Goal: Answer question/provide support: Share knowledge or assist other users

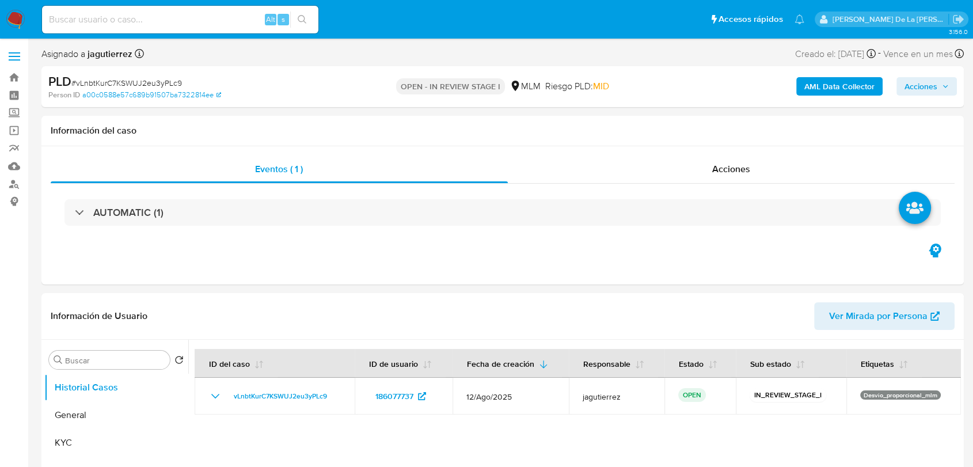
select select "10"
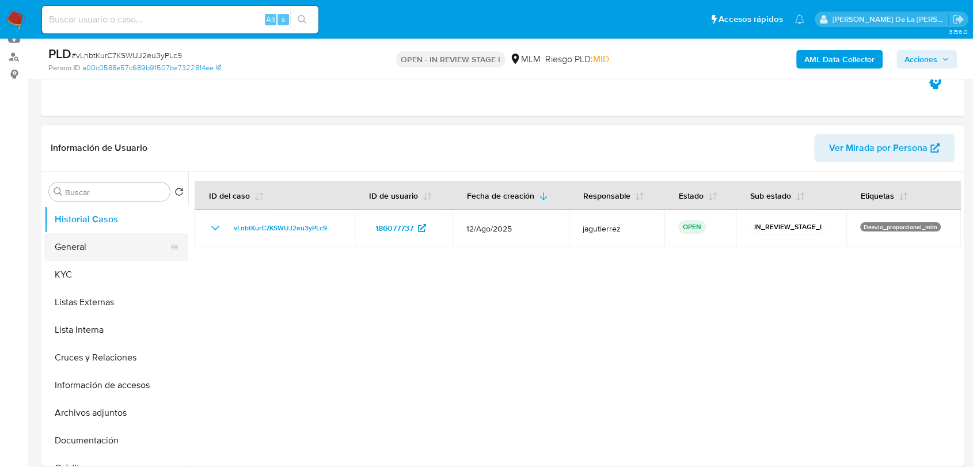
scroll to position [128, 0]
drag, startPoint x: 98, startPoint y: 248, endPoint x: 185, endPoint y: 216, distance: 92.1
click at [98, 247] on button "General" at bounding box center [116, 246] width 144 height 28
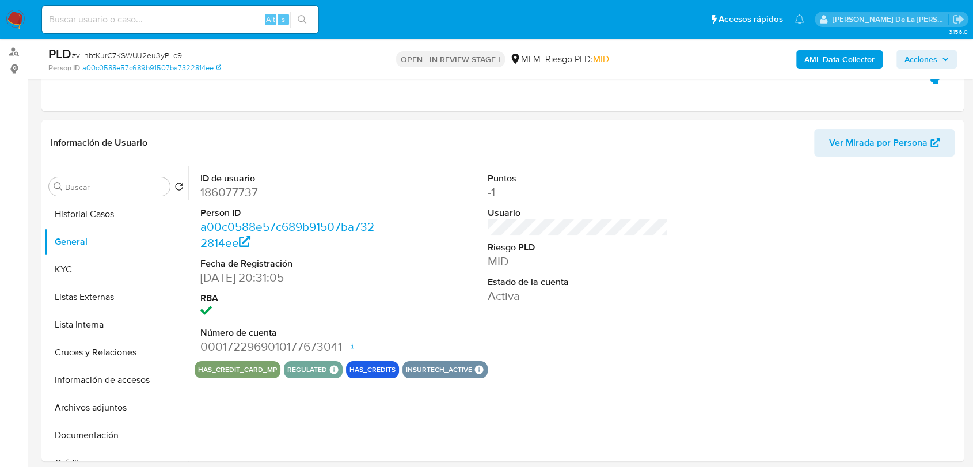
scroll to position [140, 0]
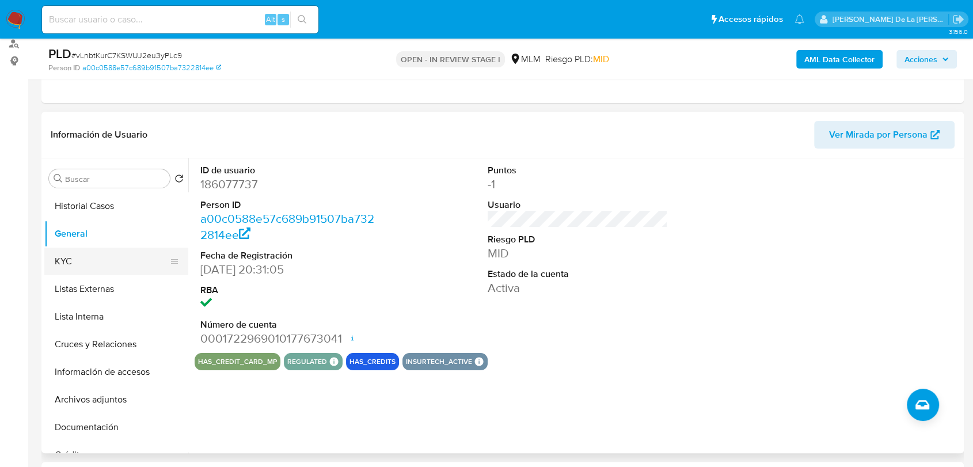
click at [97, 263] on button "KYC" at bounding box center [111, 261] width 135 height 28
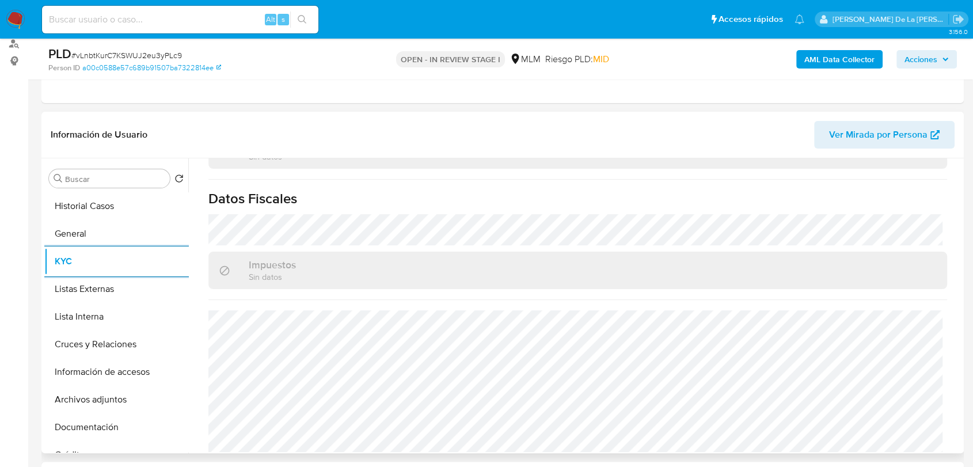
scroll to position [712, 0]
drag, startPoint x: 119, startPoint y: 319, endPoint x: 125, endPoint y: 316, distance: 7.2
click at [119, 319] on button "Lista Interna" at bounding box center [111, 317] width 135 height 28
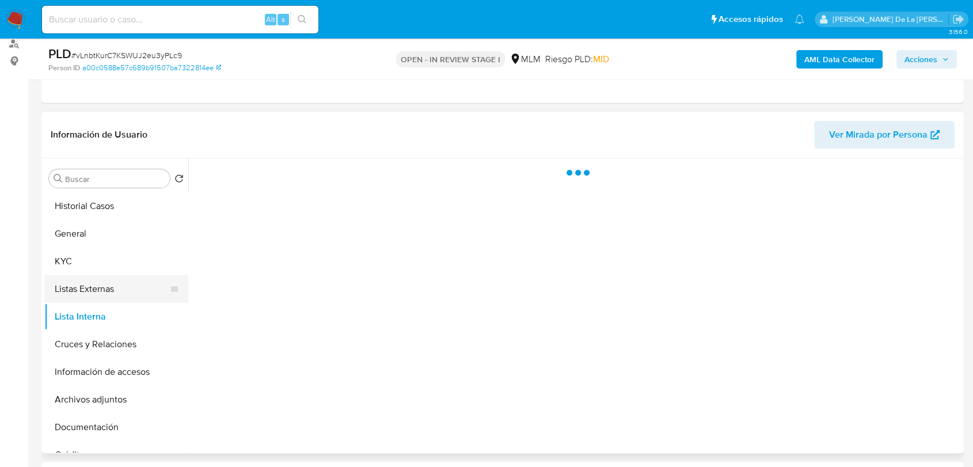
click at [124, 284] on button "Listas Externas" at bounding box center [111, 289] width 135 height 28
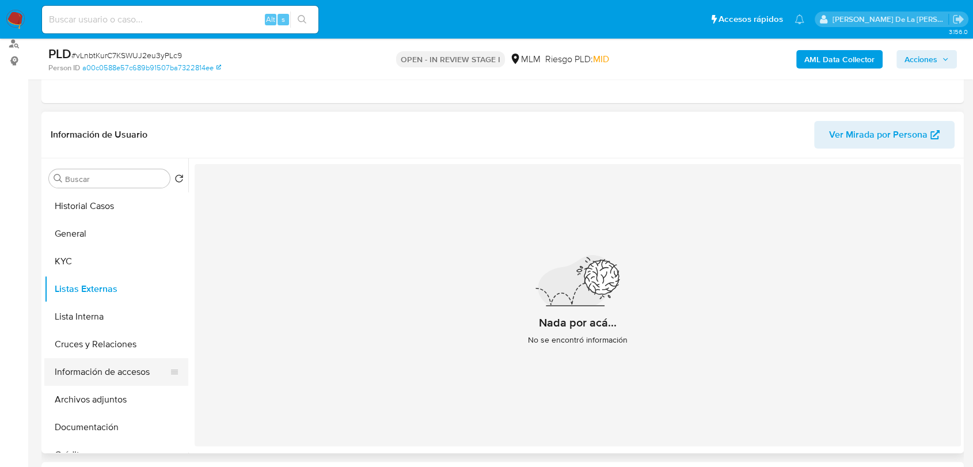
click at [104, 365] on button "Información de accesos" at bounding box center [111, 372] width 135 height 28
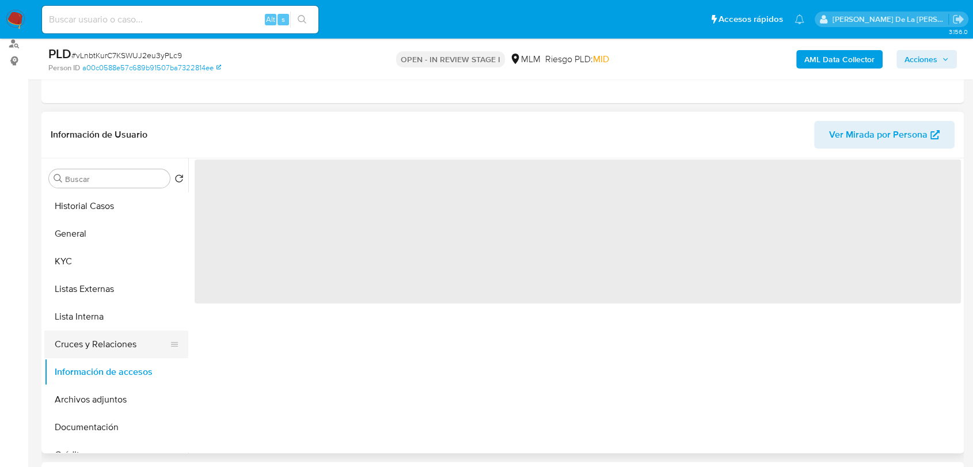
click at [105, 354] on button "Cruces y Relaciones" at bounding box center [111, 344] width 135 height 28
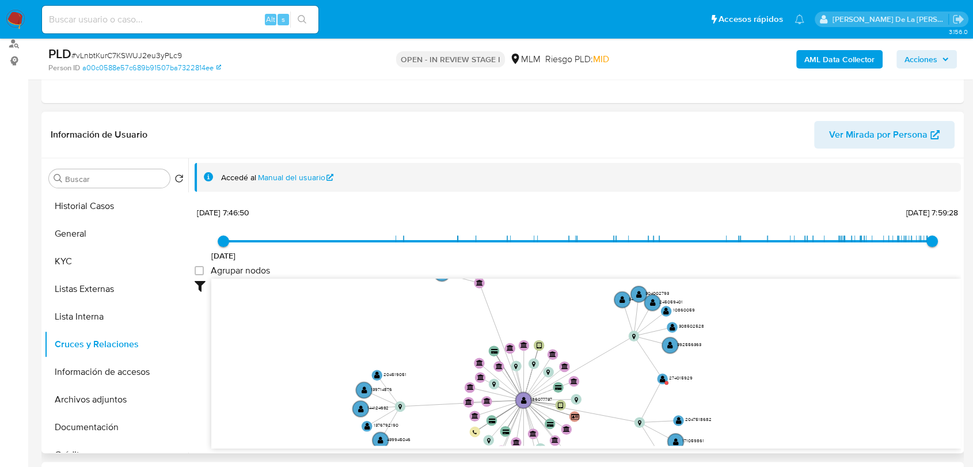
drag, startPoint x: 440, startPoint y: 375, endPoint x: 423, endPoint y: 418, distance: 45.7
click at [423, 418] on icon "device-635d9ade08813b00182bcc70  user-186077737  186077737 device-61ee062c088…" at bounding box center [585, 362] width 749 height 167
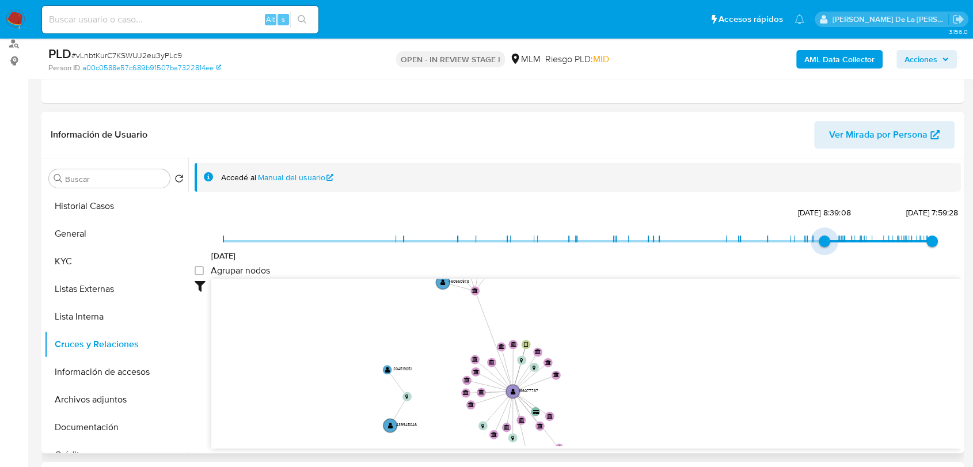
drag, startPoint x: 222, startPoint y: 235, endPoint x: 824, endPoint y: 251, distance: 602.7
click at [824, 247] on span "24/1/2025, 8:39:08" at bounding box center [824, 241] width 12 height 12
type input "1740111580000"
drag, startPoint x: 821, startPoint y: 241, endPoint x: 830, endPoint y: 241, distance: 9.8
click at [833, 241] on span "20/2/2025, 22:19:40" at bounding box center [839, 241] width 12 height 12
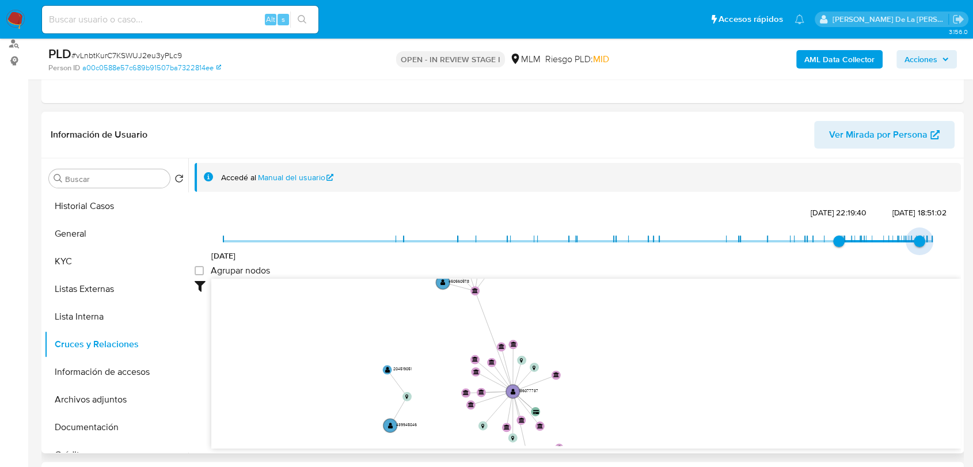
type input "1754169003000"
click at [918, 239] on span "2/8/2025, 15:10:03" at bounding box center [924, 241] width 12 height 12
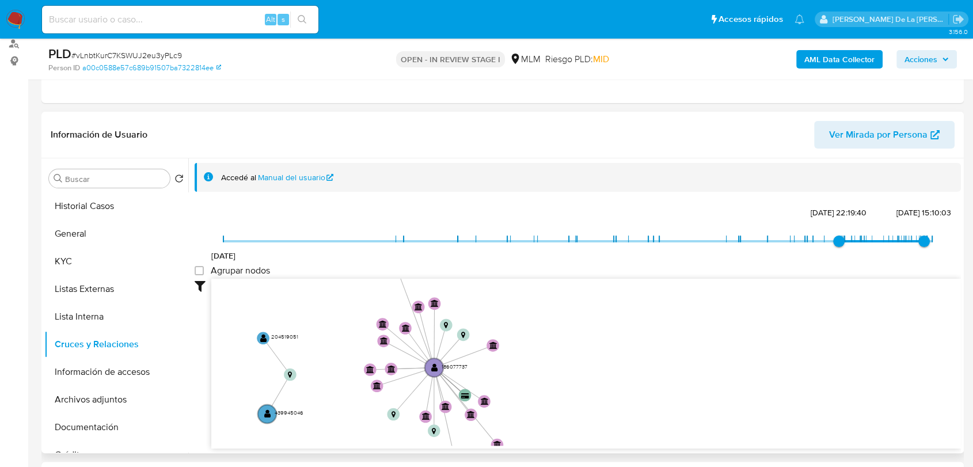
drag, startPoint x: 718, startPoint y: 399, endPoint x: 744, endPoint y: 289, distance: 112.9
click at [744, 289] on icon "device-635d9ade08813b00182bcc70  user-186077737  186077737 device-61ee062c088…" at bounding box center [585, 362] width 749 height 167
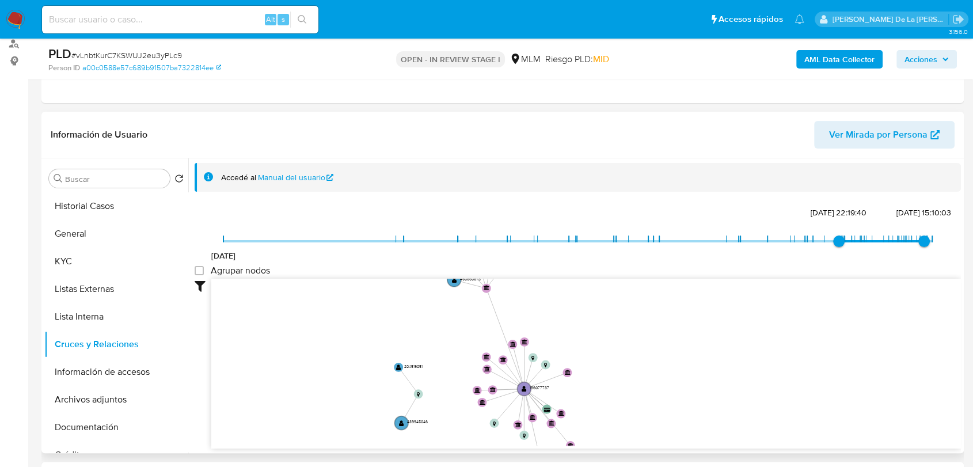
drag, startPoint x: 745, startPoint y: 392, endPoint x: 746, endPoint y: 421, distance: 29.4
click at [741, 439] on icon "device-635d9ade08813b00182bcc70  user-186077737  186077737 device-61ee062c088…" at bounding box center [585, 362] width 749 height 167
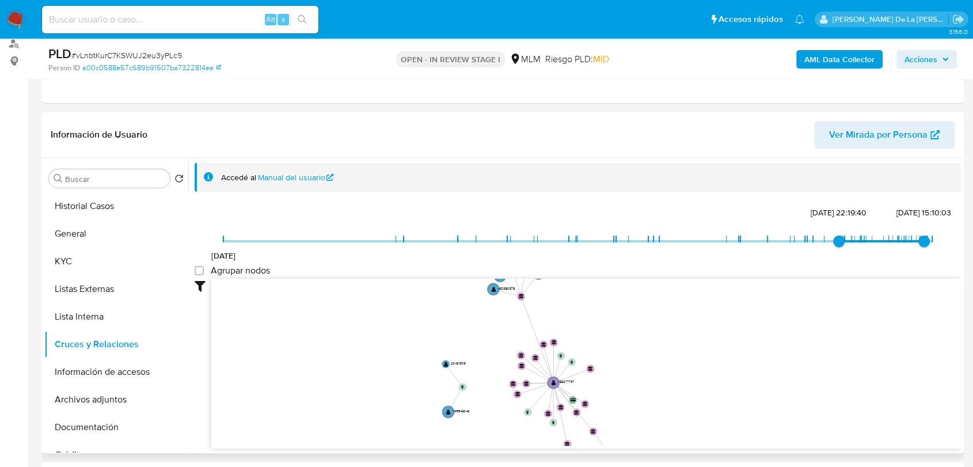
click at [741, 400] on icon "device-635d9ade08813b00182bcc70  user-186077737  186077737 device-61ee062c088…" at bounding box center [585, 362] width 749 height 167
click at [97, 383] on button "Información de accesos" at bounding box center [111, 372] width 135 height 28
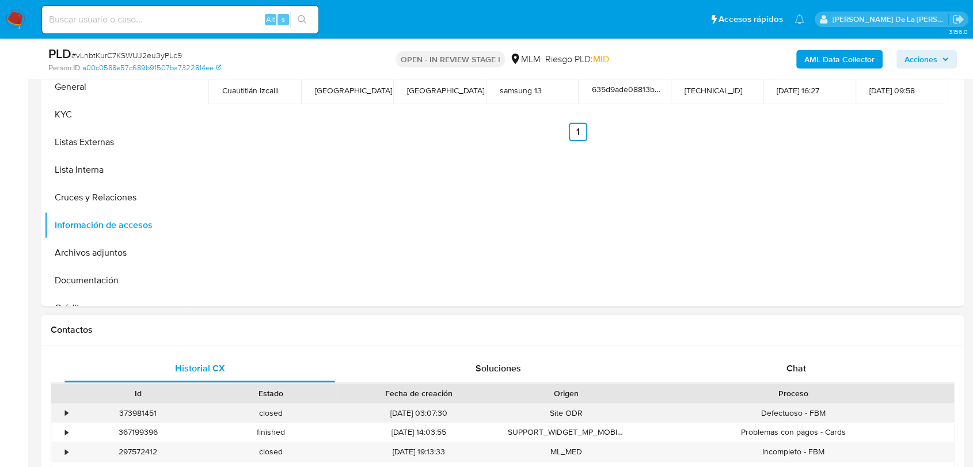
scroll to position [396, 0]
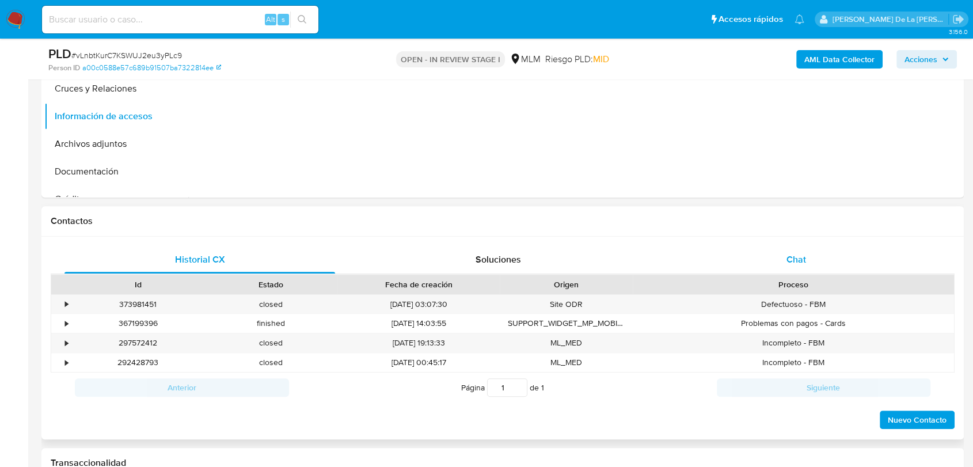
click at [810, 249] on div "Chat" at bounding box center [796, 260] width 270 height 28
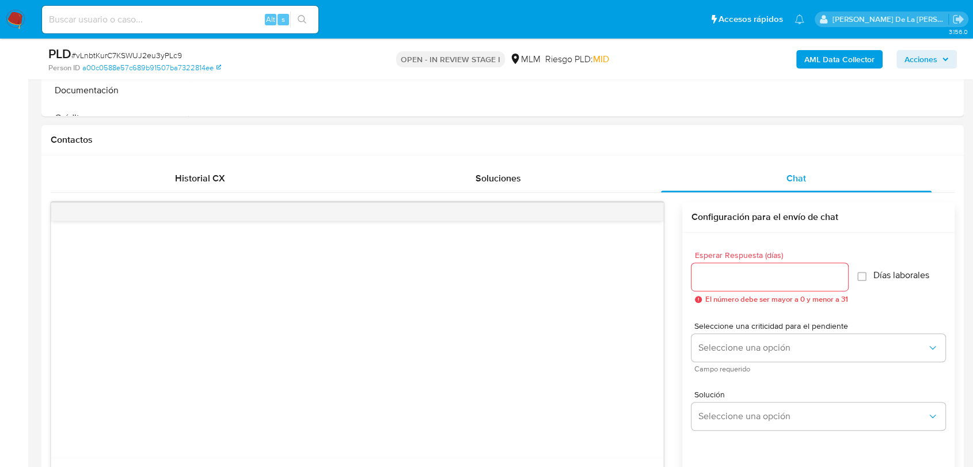
scroll to position [652, 0]
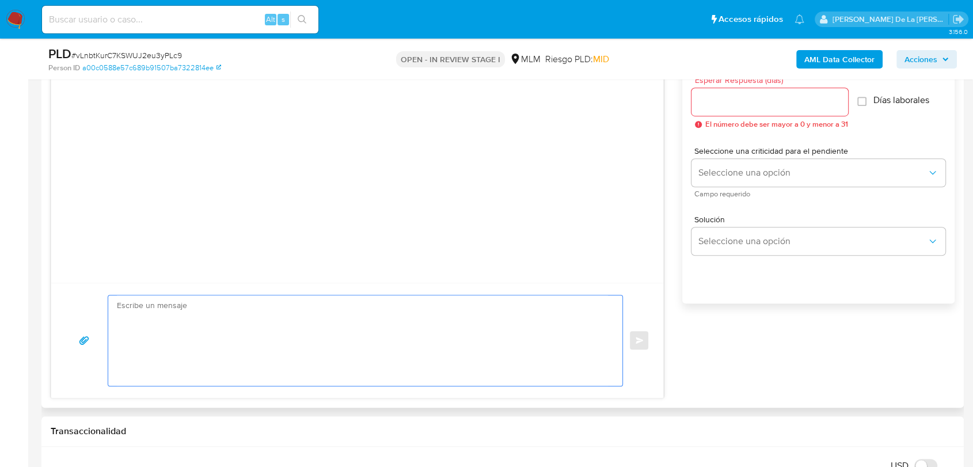
click at [264, 361] on textarea at bounding box center [362, 340] width 491 height 90
paste textarea "Estimado cliente, Te comunicamos que se ha identificado un cambio en el uso hab…"
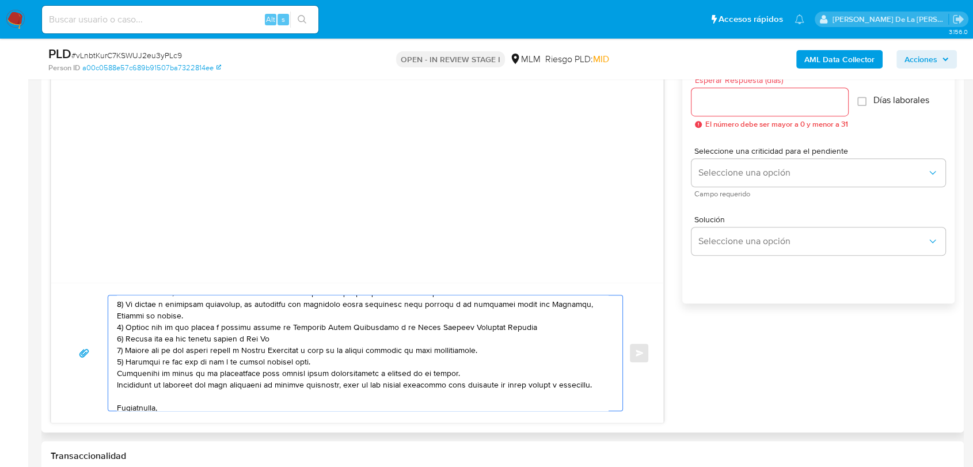
scroll to position [0, 0]
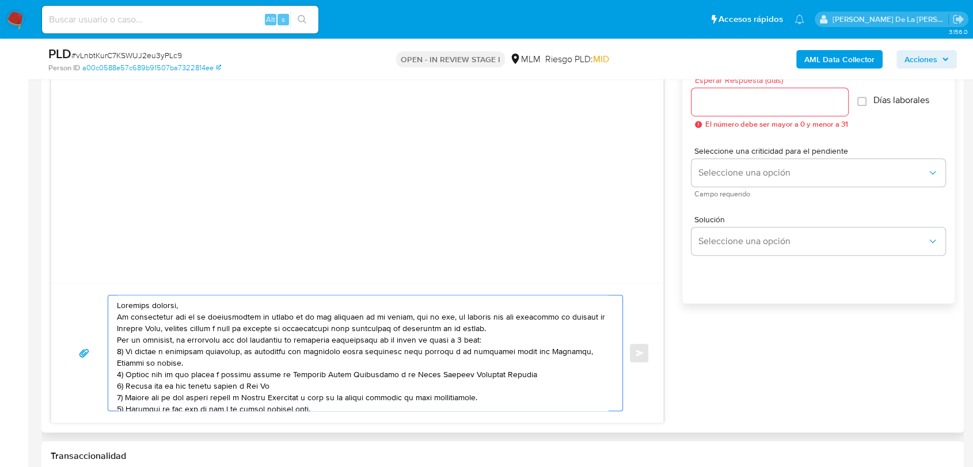
click at [220, 307] on textarea at bounding box center [362, 352] width 491 height 115
click at [220, 298] on textarea at bounding box center [362, 352] width 491 height 115
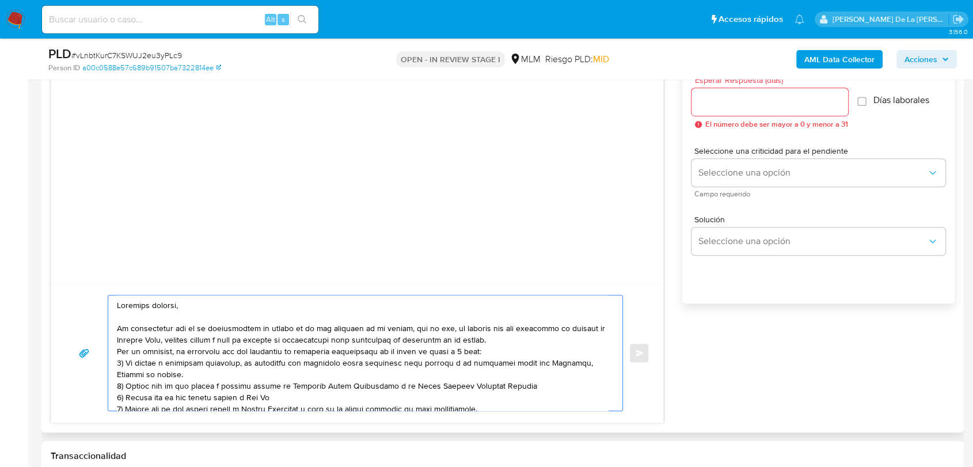
click at [504, 337] on textarea at bounding box center [362, 352] width 491 height 115
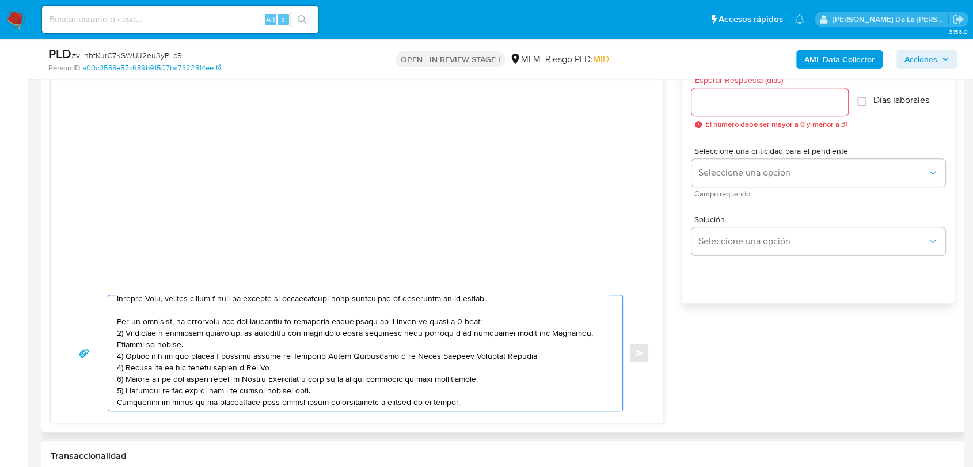
scroll to position [64, 0]
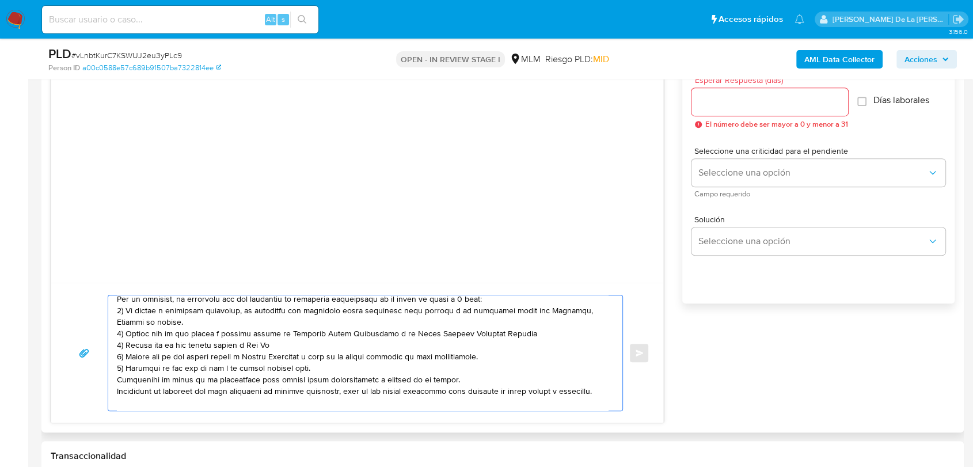
click at [343, 367] on textarea at bounding box center [362, 352] width 491 height 115
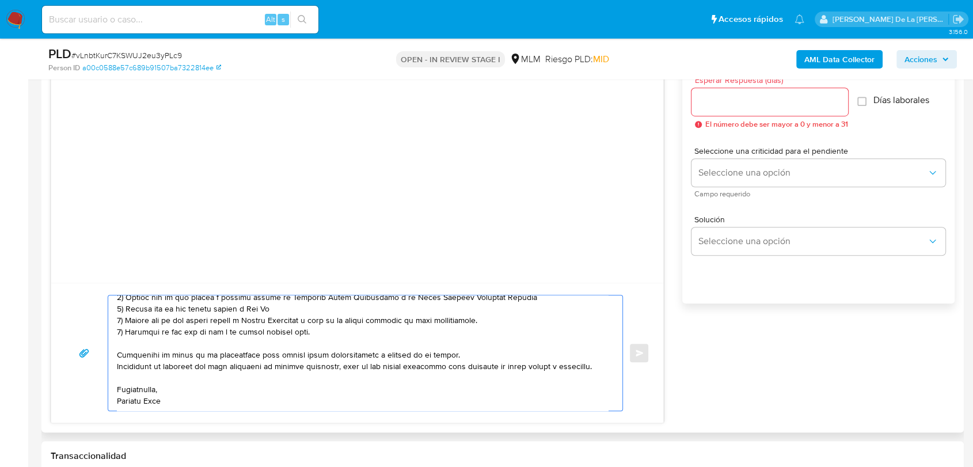
scroll to position [128, 0]
drag, startPoint x: 161, startPoint y: 410, endPoint x: 158, endPoint y: 401, distance: 9.6
click at [161, 410] on div "Enviar" at bounding box center [357, 353] width 612 height 140
click at [158, 398] on textarea at bounding box center [362, 352] width 491 height 115
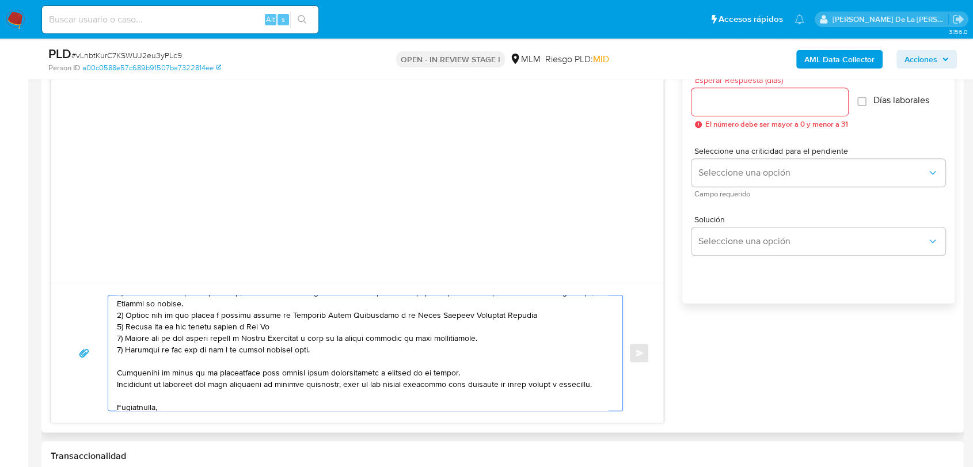
scroll to position [52, 0]
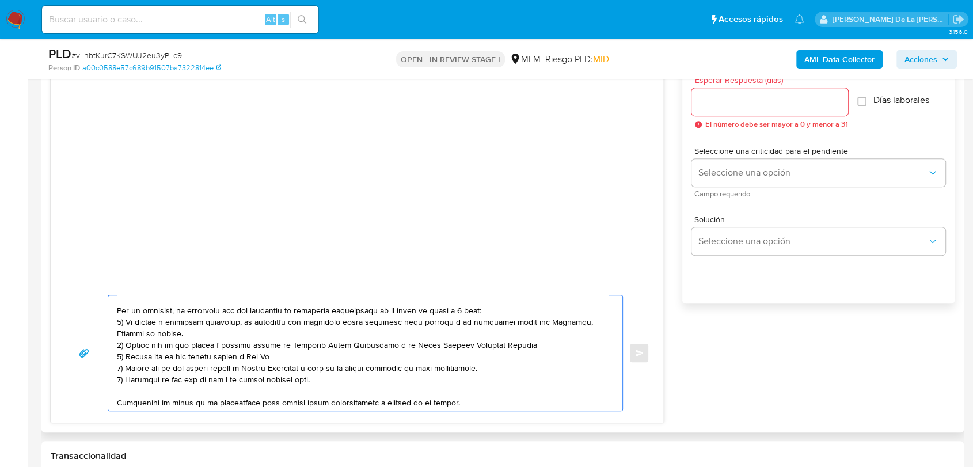
drag, startPoint x: 123, startPoint y: 380, endPoint x: 125, endPoint y: 359, distance: 21.4
click at [125, 359] on textarea at bounding box center [362, 352] width 491 height 115
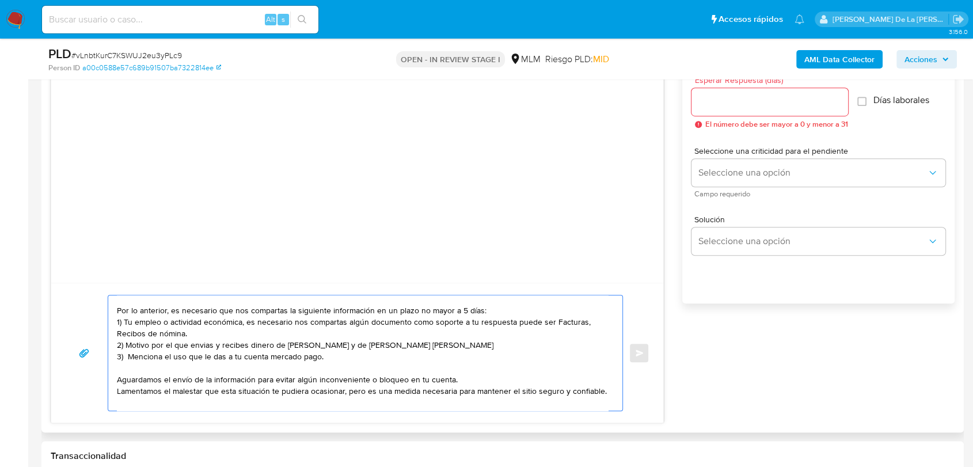
drag, startPoint x: 249, startPoint y: 322, endPoint x: 249, endPoint y: 331, distance: 9.2
click at [249, 331] on textarea "Estimado cliente, Te comunicamos que se ha identificado un cambio en el uso hab…" at bounding box center [362, 352] width 491 height 115
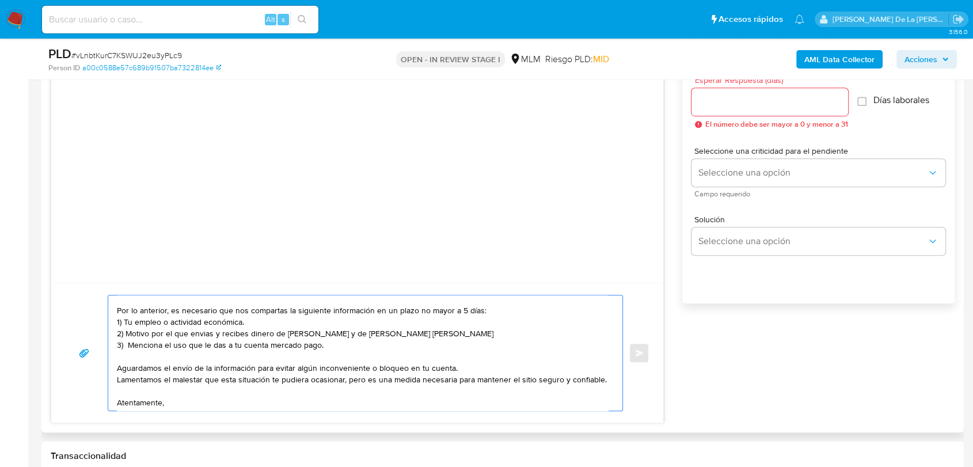
drag, startPoint x: 506, startPoint y: 337, endPoint x: 132, endPoint y: 335, distance: 374.1
click at [132, 335] on textarea "Estimado cliente, Te comunicamos que se ha identificado un cambio en el uso hab…" at bounding box center [362, 352] width 491 height 115
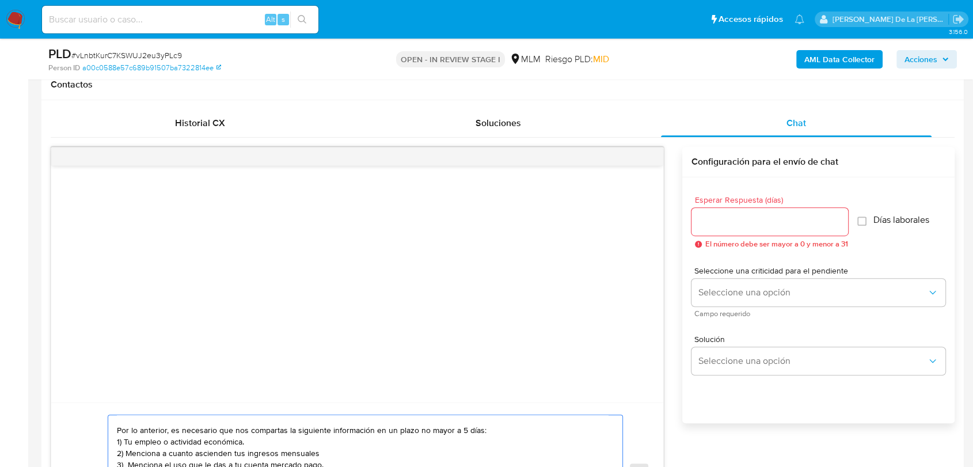
scroll to position [524, 0]
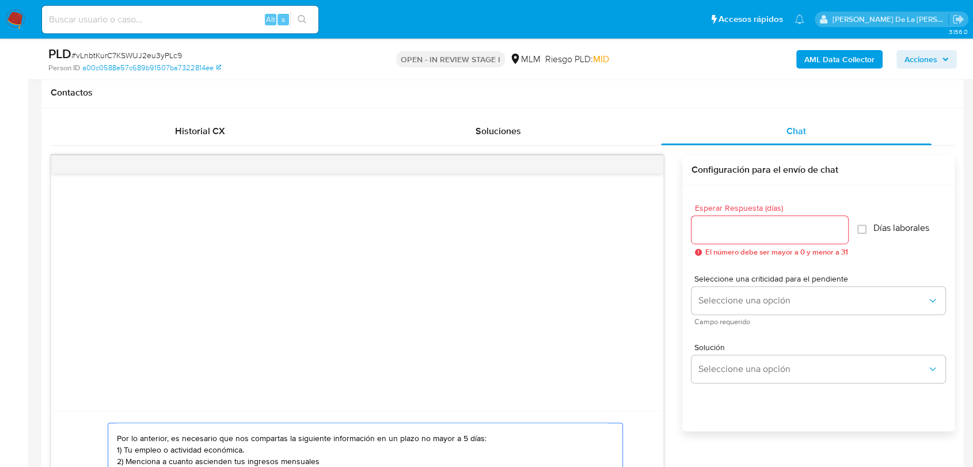
type textarea "Estimado cliente, Te comunicamos que se ha identificado un cambio en el uso hab…"
click at [710, 232] on input "Esperar Respuesta (días)" at bounding box center [769, 229] width 157 height 15
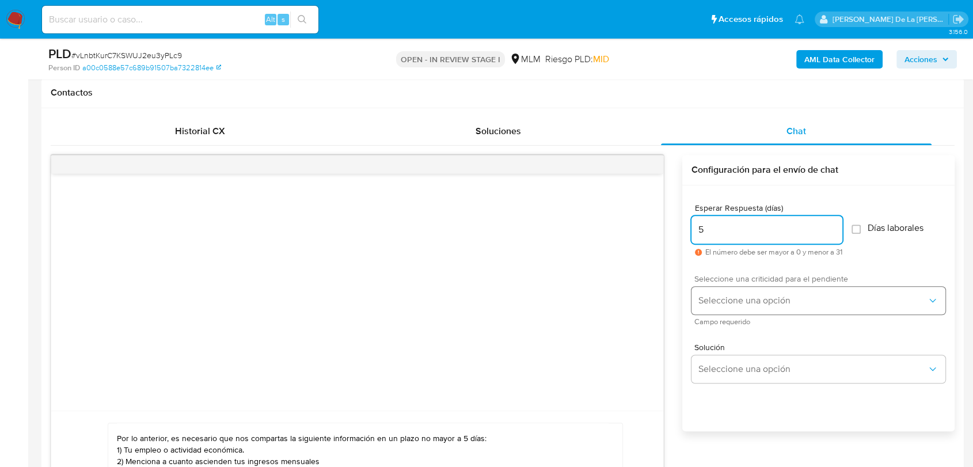
type input "5"
click at [726, 289] on button "Seleccione una opción" at bounding box center [818, 301] width 254 height 28
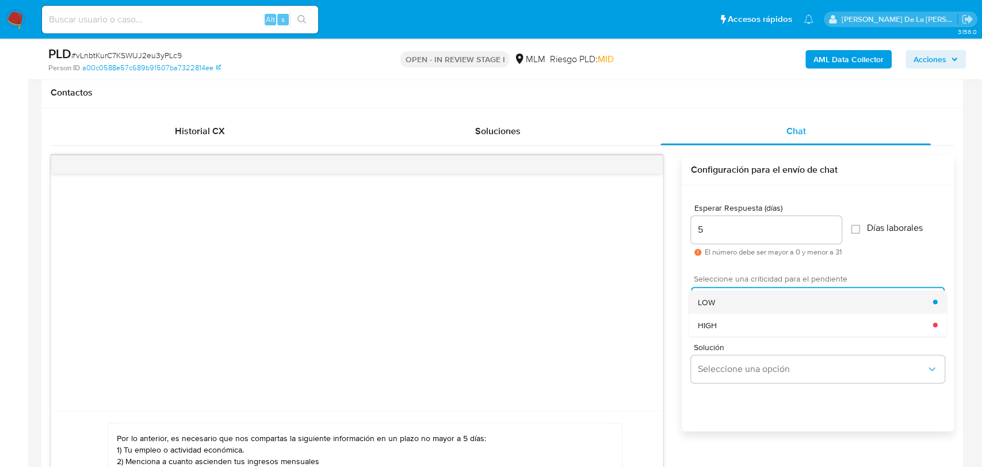
click at [725, 311] on div "LOW" at bounding box center [814, 301] width 235 height 23
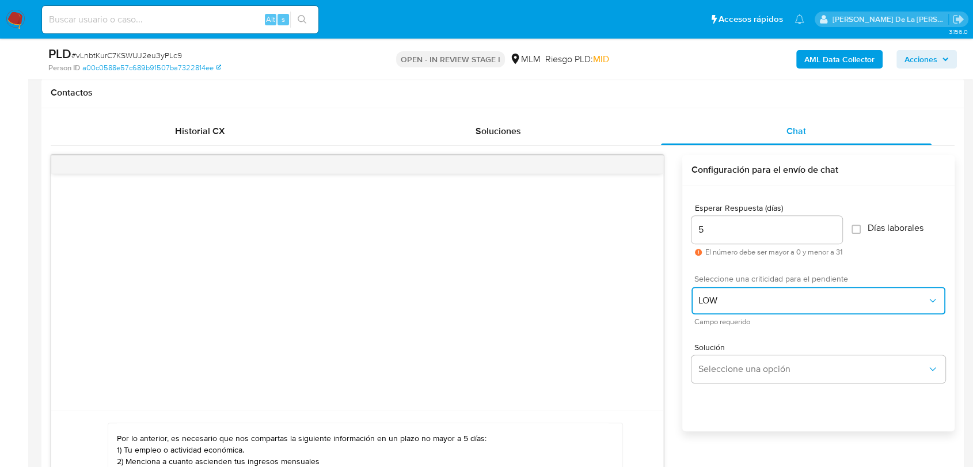
click at [722, 300] on span "LOW" at bounding box center [812, 301] width 228 height 12
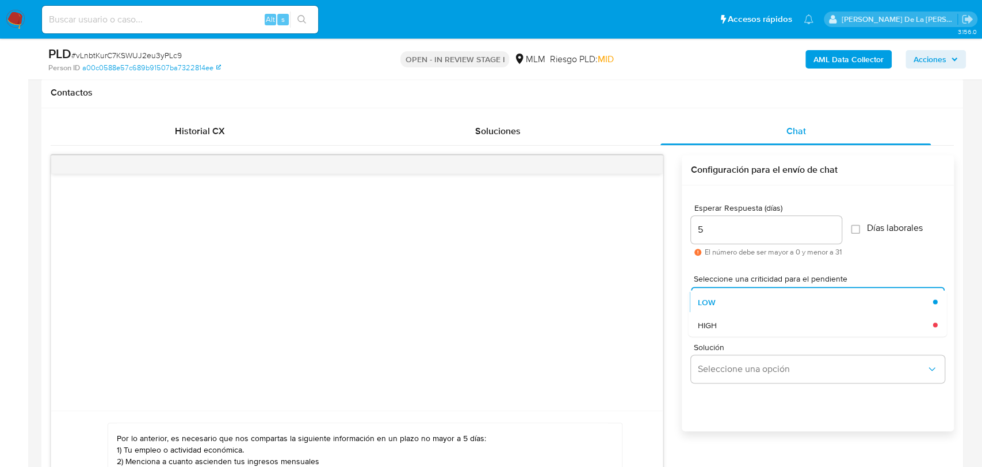
click at [712, 337] on div "Solución Seleccione una opción" at bounding box center [818, 365] width 254 height 63
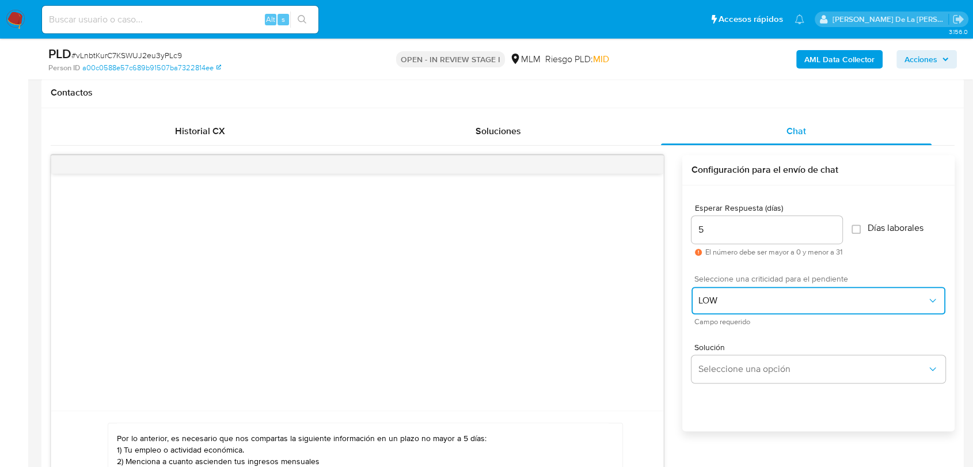
click at [721, 304] on span "LOW" at bounding box center [812, 301] width 228 height 12
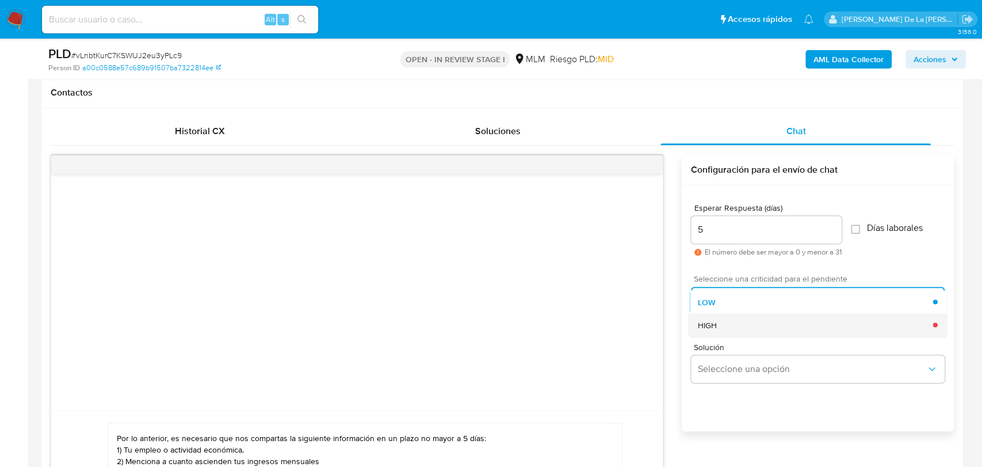
click at [719, 329] on div "HIGH" at bounding box center [814, 324] width 235 height 23
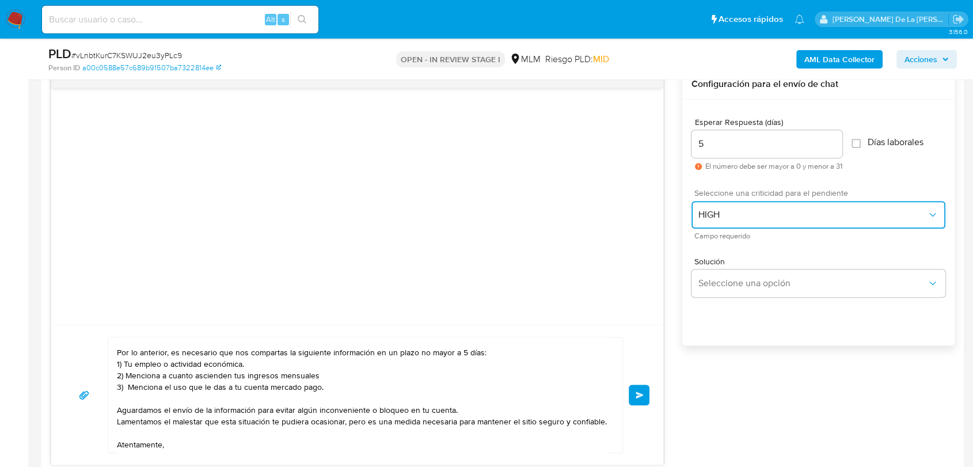
scroll to position [716, 0]
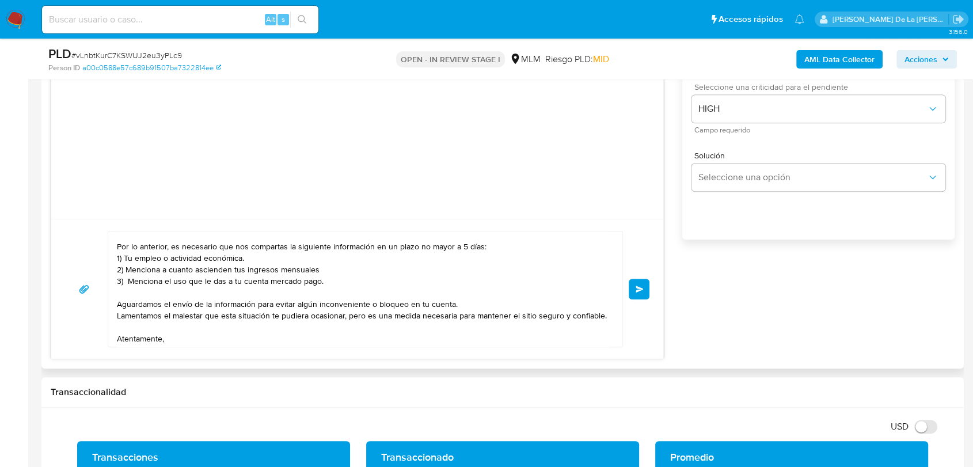
drag, startPoint x: 632, startPoint y: 274, endPoint x: 638, endPoint y: 300, distance: 27.0
click at [632, 277] on div "Estimado cliente, Te comunicamos que se ha identificado un cambio en el uso hab…" at bounding box center [357, 289] width 584 height 116
click at [638, 300] on div "Estimado cliente, Te comunicamos que se ha identificado un cambio en el uso hab…" at bounding box center [357, 289] width 584 height 116
click at [635, 283] on button "Enviar" at bounding box center [638, 289] width 21 height 21
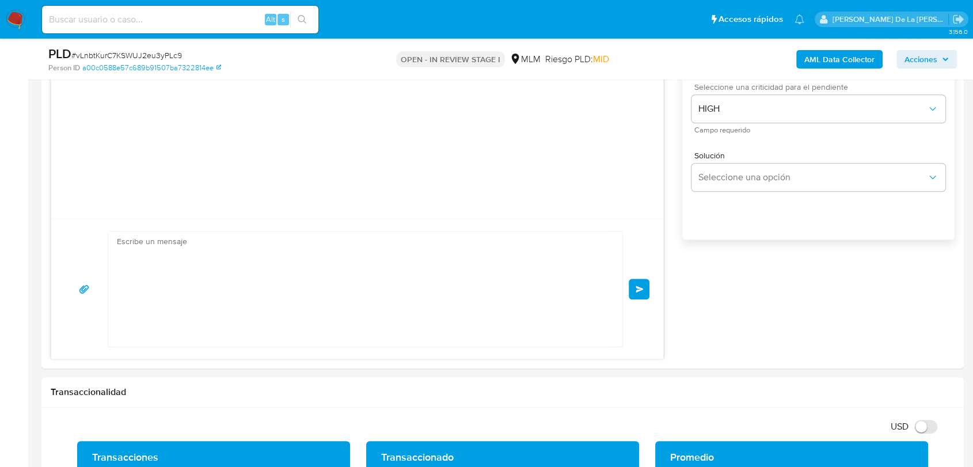
scroll to position [0, 0]
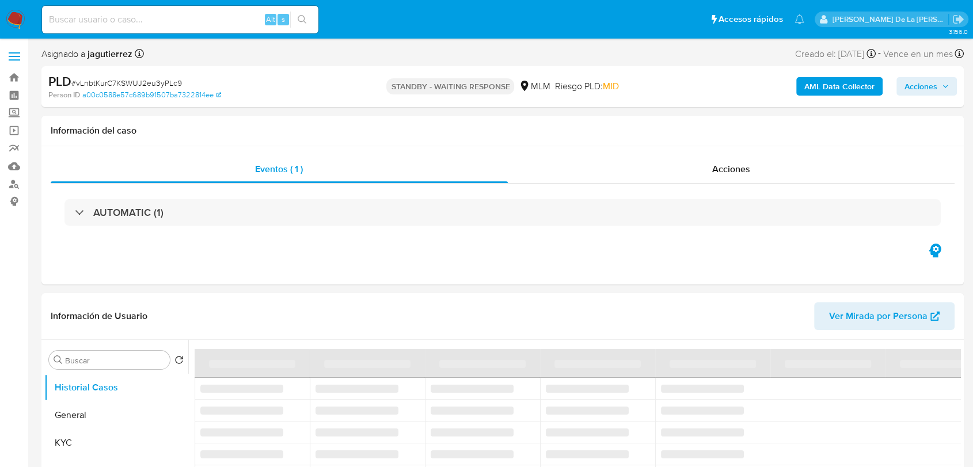
click at [15, 20] on img at bounding box center [16, 20] width 20 height 20
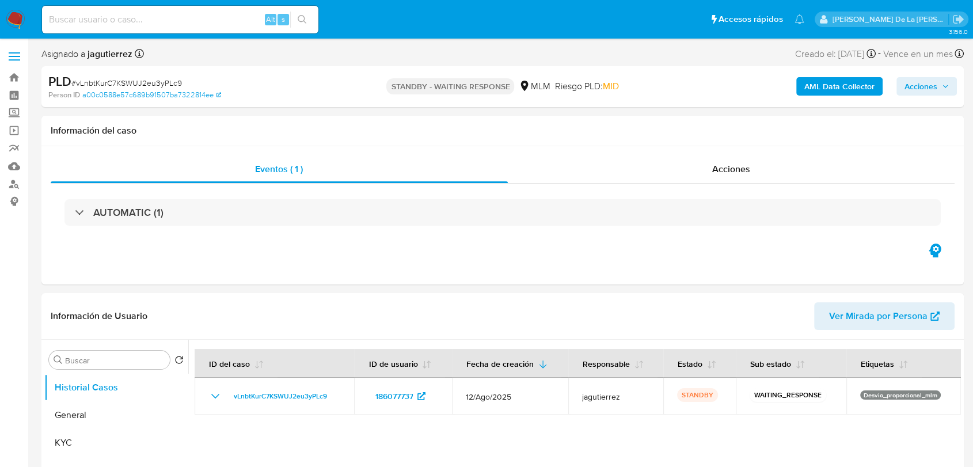
select select "10"
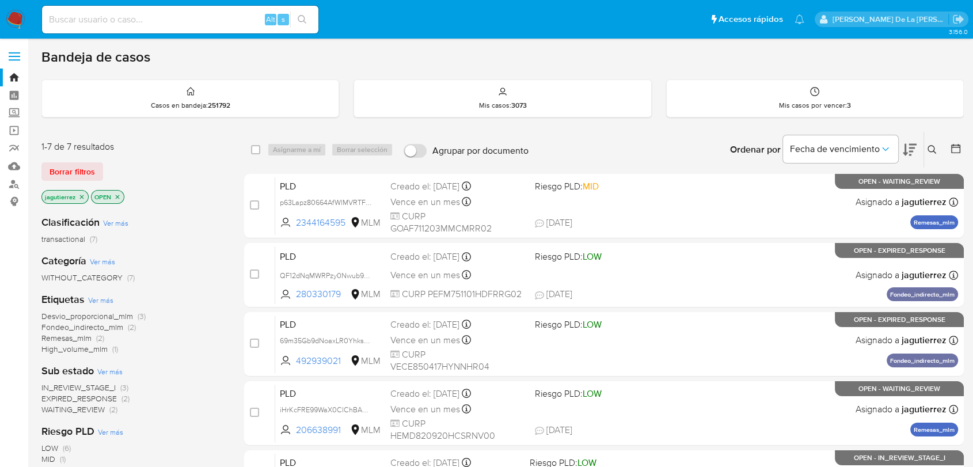
click at [82, 193] on icon "close-filter" at bounding box center [81, 196] width 7 height 7
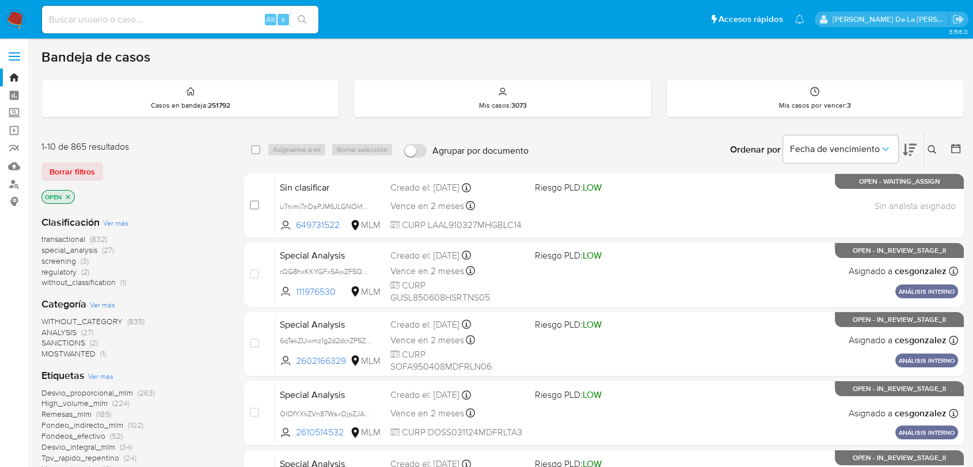
click at [65, 263] on span "screening" at bounding box center [58, 261] width 35 height 12
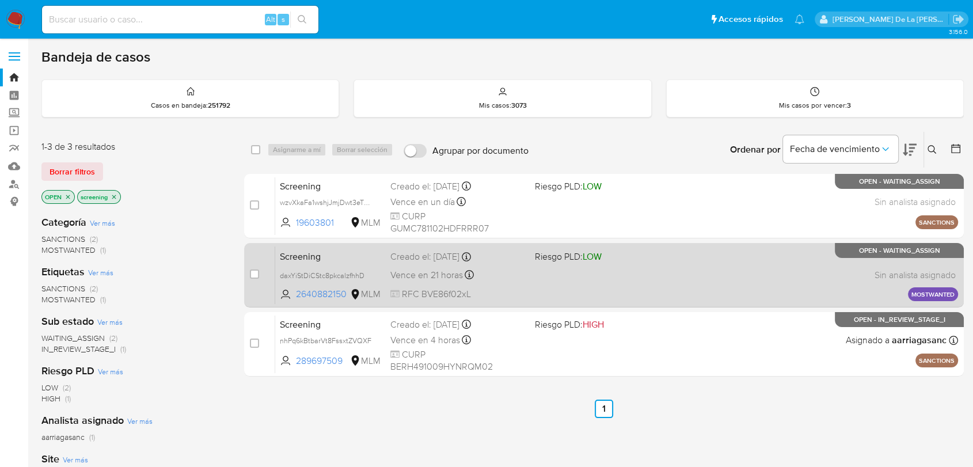
click at [553, 262] on div "Screening daxYiStDiCStc8pkcalzfhhD 2640882150 MLM Riesgo PLD: LOW Creado el: 26…" at bounding box center [616, 275] width 683 height 58
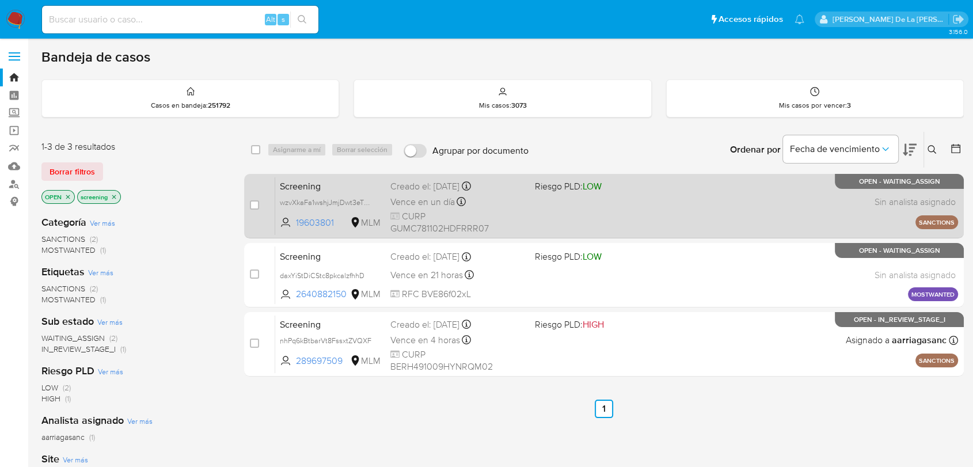
click at [594, 204] on div "Screening wzvXkaFa1wshjJmjDwt3eTRp 19603801 MLM Riesgo PLD: LOW Creado el: 26/0…" at bounding box center [616, 206] width 683 height 58
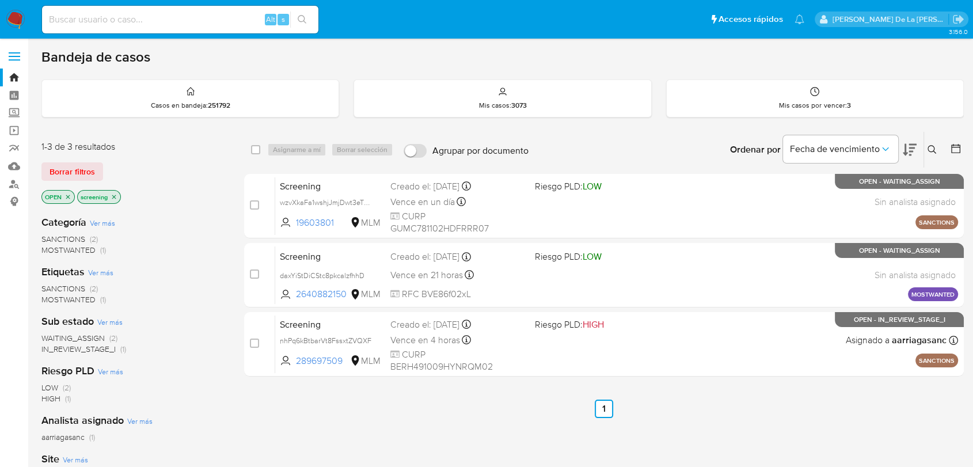
click at [18, 18] on img at bounding box center [16, 20] width 20 height 20
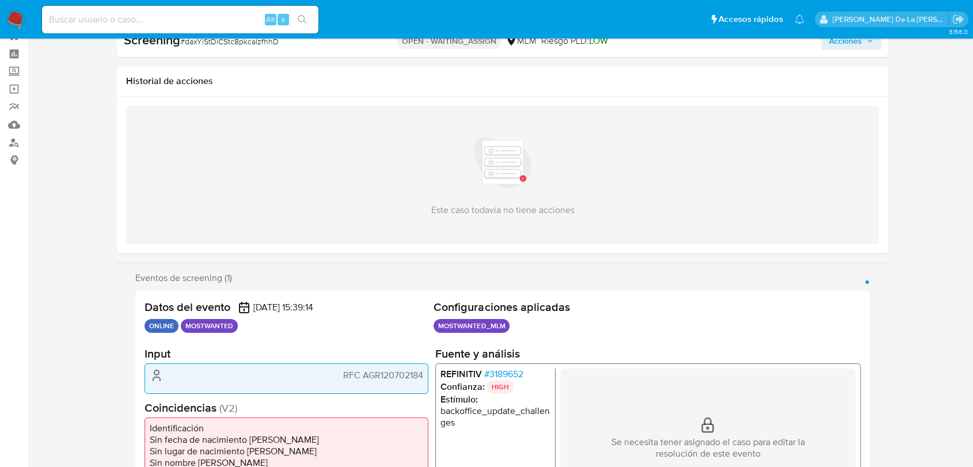
select select "10"
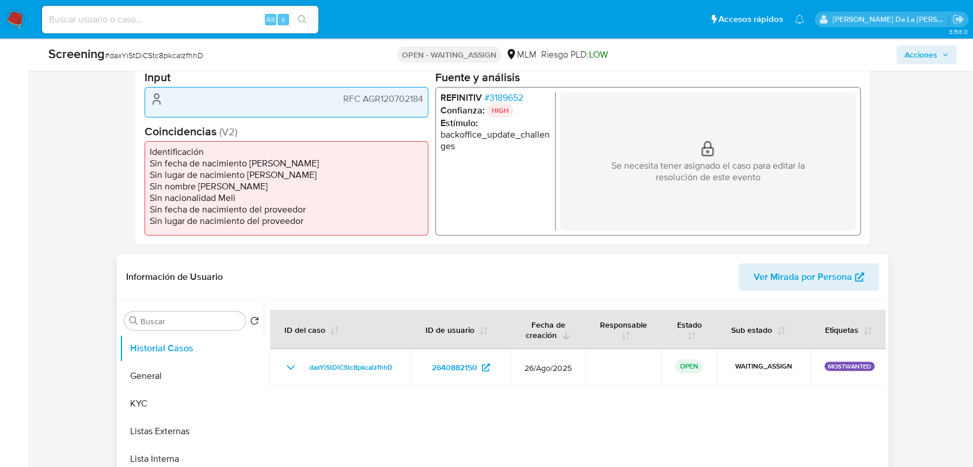
scroll to position [256, 0]
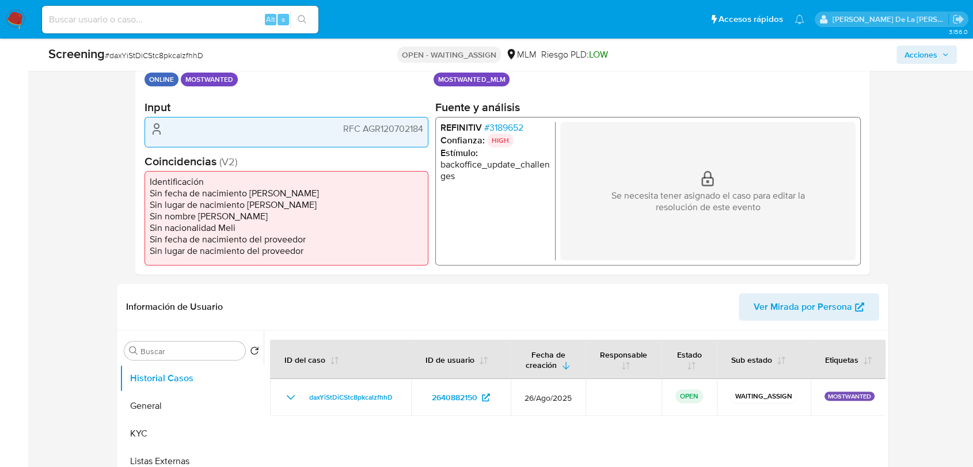
click at [507, 135] on p "HIGH" at bounding box center [500, 141] width 26 height 14
click at [510, 124] on span "# 3189652" at bounding box center [503, 128] width 39 height 12
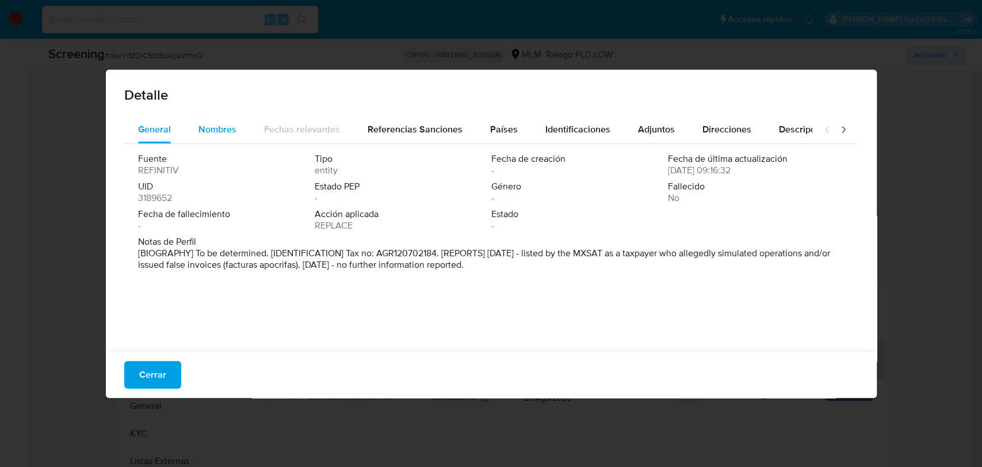
click at [234, 128] on span "Nombres" at bounding box center [218, 129] width 38 height 13
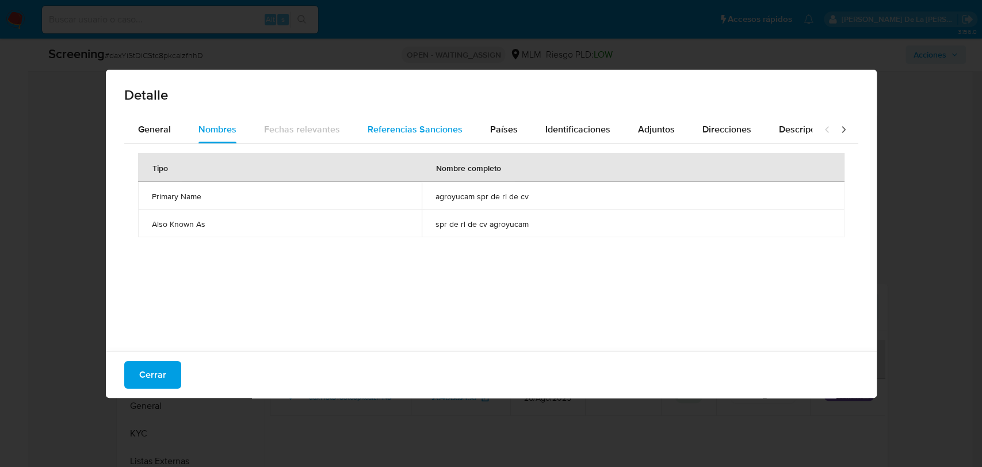
click at [413, 123] on span "Referencias Sanciones" at bounding box center [415, 129] width 95 height 13
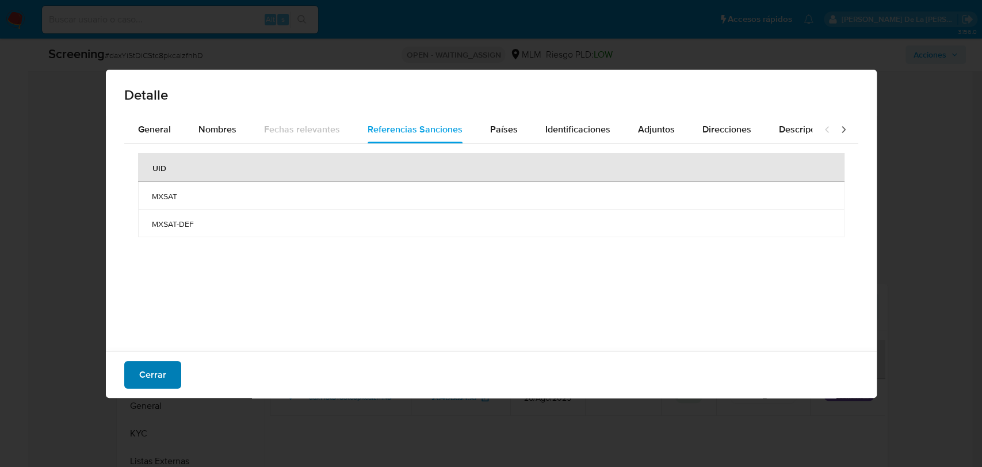
click at [176, 376] on button "Cerrar" at bounding box center [152, 375] width 57 height 28
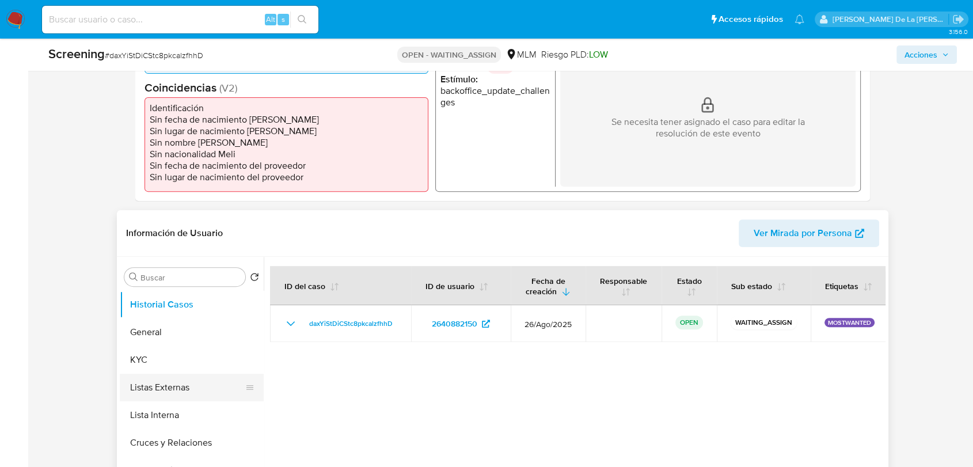
scroll to position [383, 0]
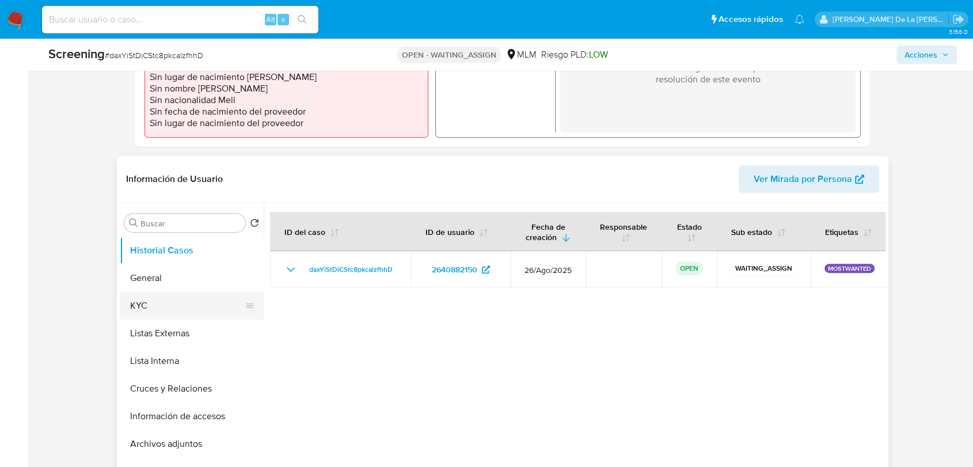
click at [130, 310] on button "KYC" at bounding box center [187, 306] width 135 height 28
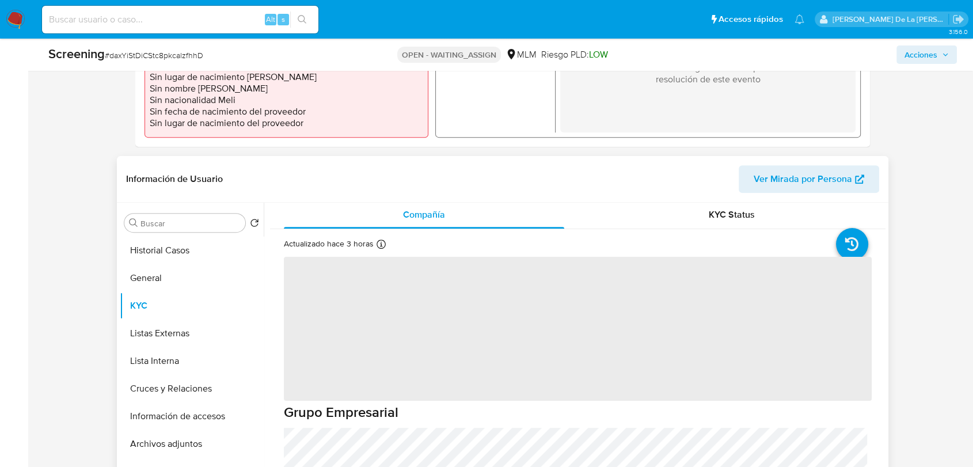
scroll to position [0, 0]
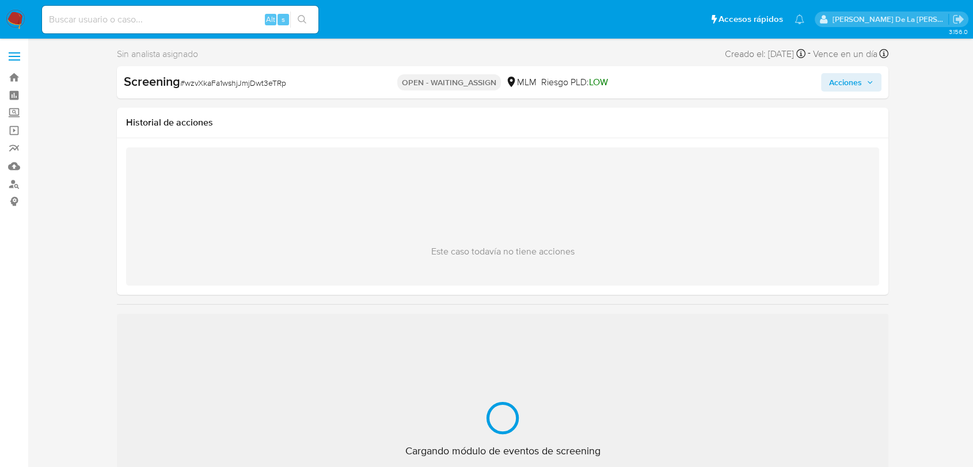
select select "10"
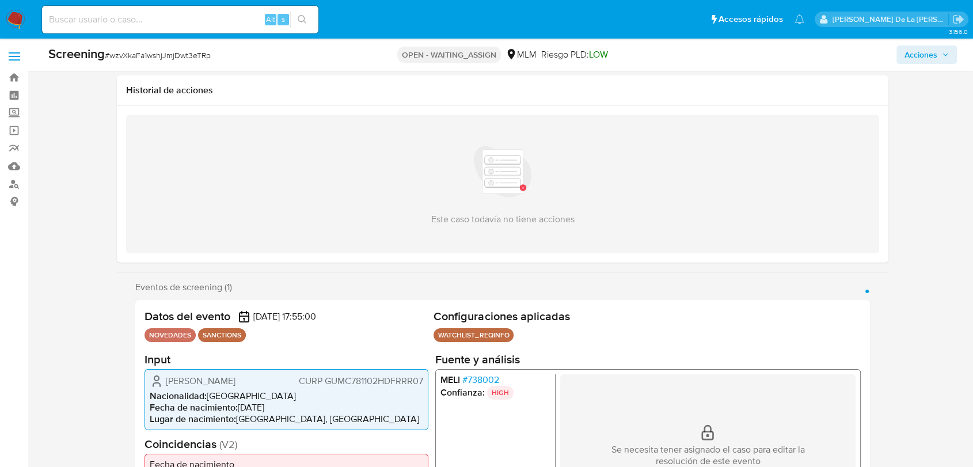
scroll to position [128, 0]
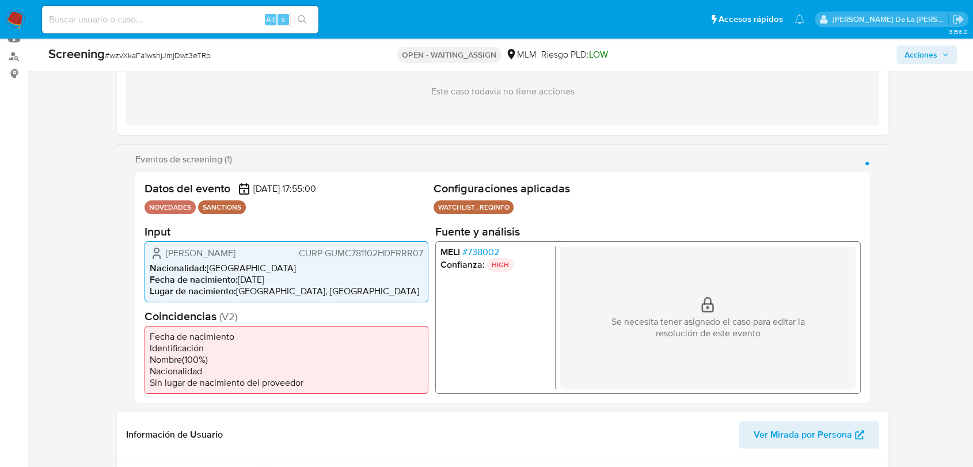
click at [487, 260] on li "Confianza: HIGH" at bounding box center [495, 264] width 110 height 14
click at [487, 251] on span "# 738002" at bounding box center [480, 252] width 37 height 12
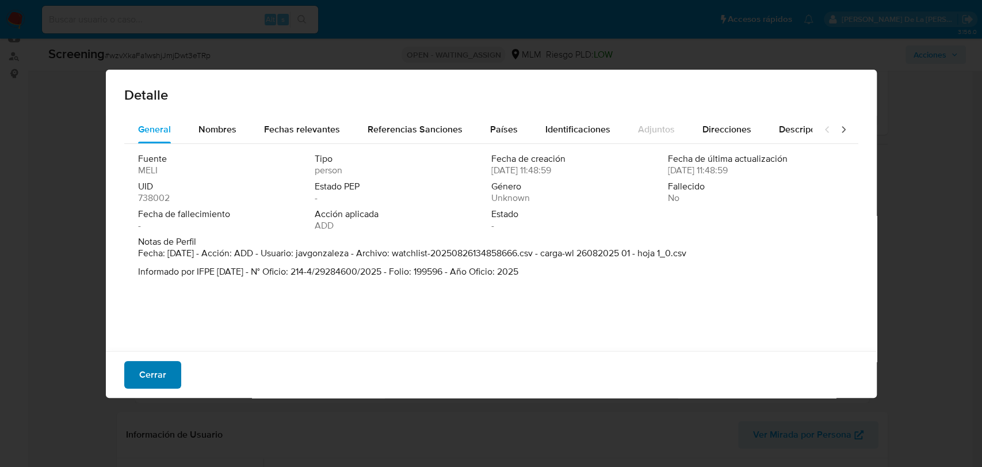
click at [154, 362] on span "Cerrar" at bounding box center [152, 374] width 27 height 25
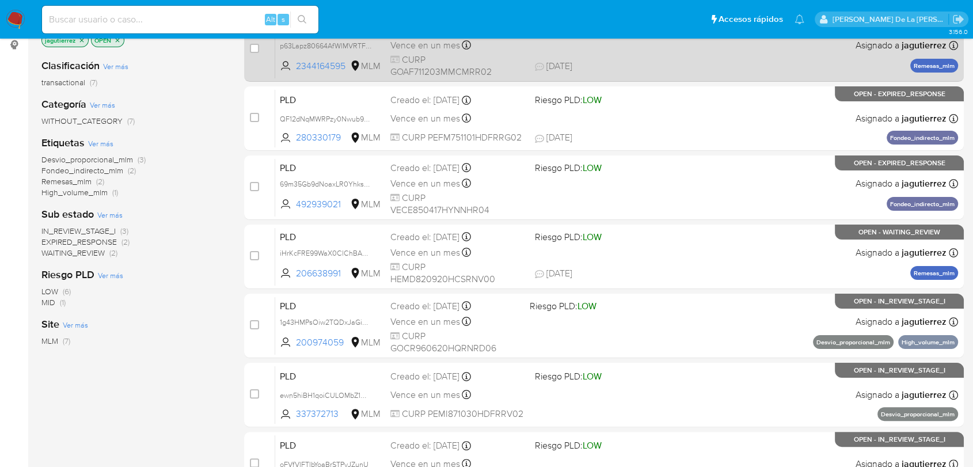
scroll to position [42, 0]
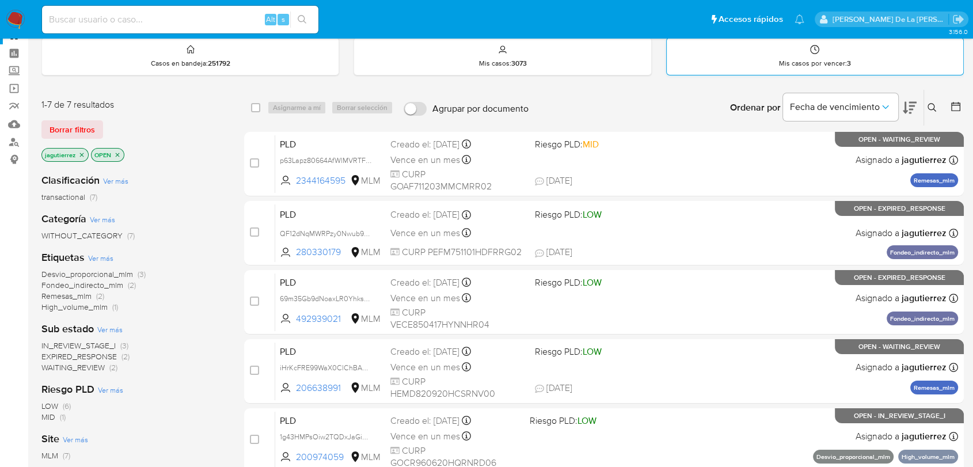
click at [799, 59] on p "Mis casos por vencer : 3" at bounding box center [814, 63] width 71 height 9
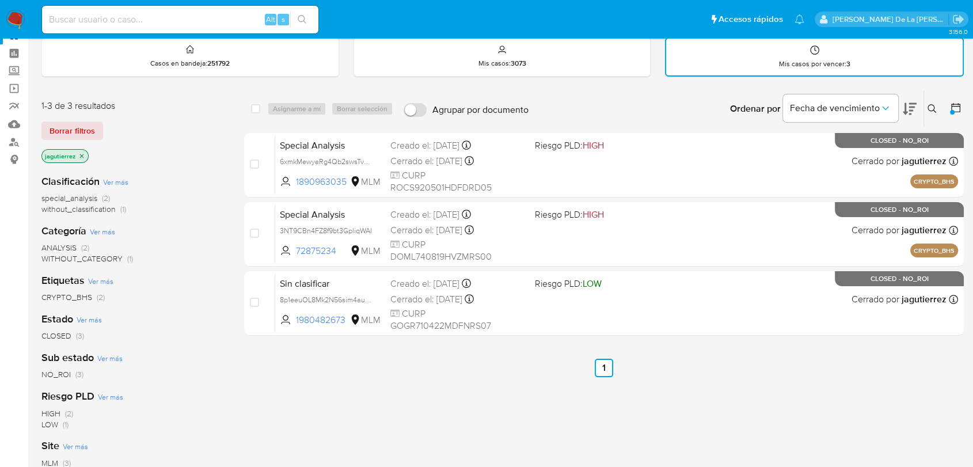
click at [23, 12] on img at bounding box center [16, 20] width 20 height 20
click at [15, 14] on img at bounding box center [16, 20] width 20 height 20
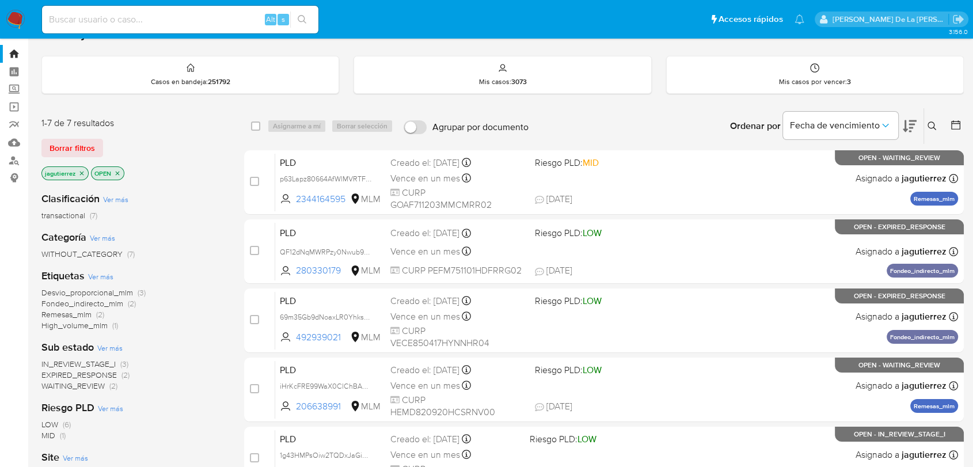
scroll to position [64, 0]
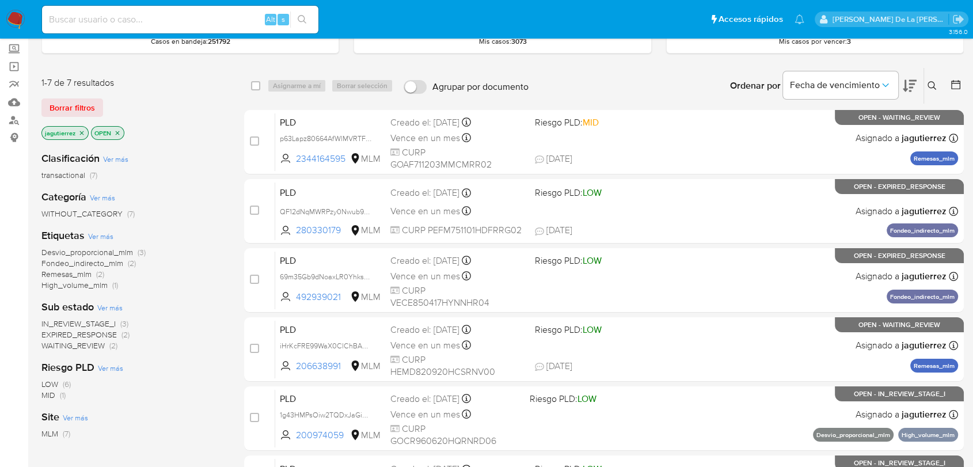
click at [100, 320] on span "IN_REVIEW_STAGE_I" at bounding box center [78, 324] width 74 height 12
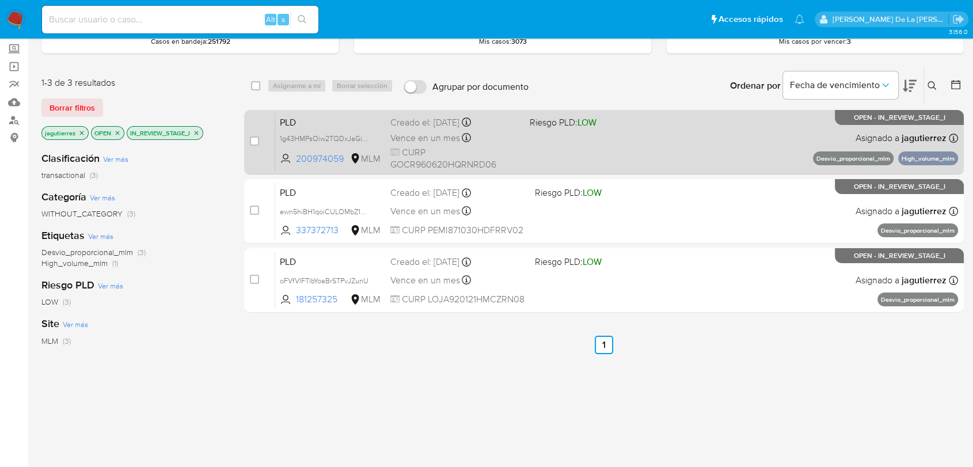
click at [625, 135] on div "PLD 1g43HMPsOiw2TQDxJaGiDivH 200974059 MLM Riesgo PLD: LOW Creado el: 12/08/202…" at bounding box center [616, 142] width 683 height 58
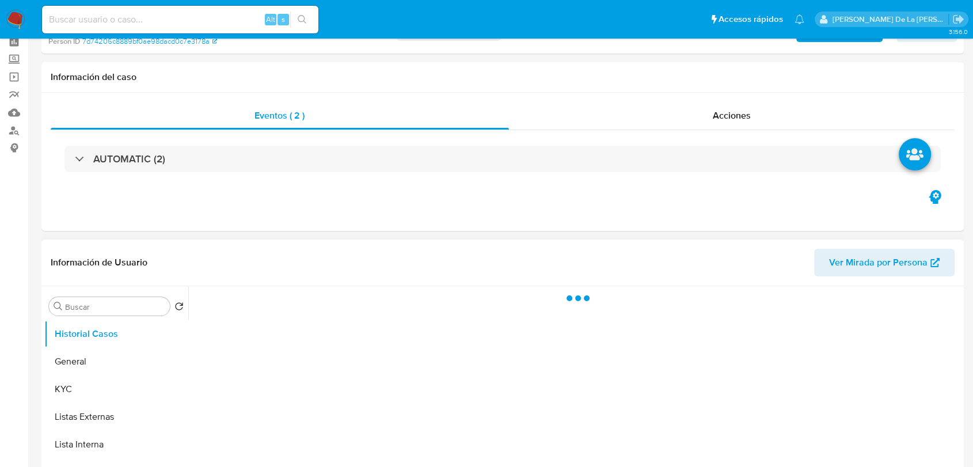
scroll to position [128, 0]
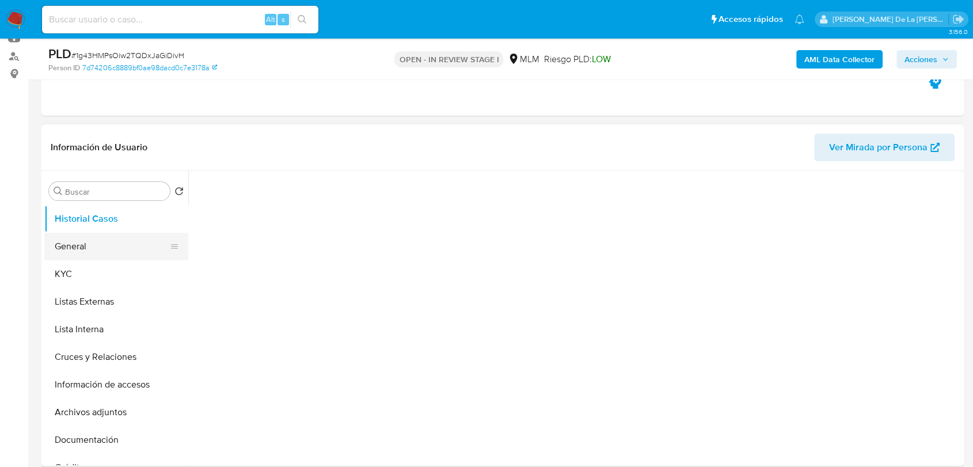
click at [99, 240] on button "General" at bounding box center [111, 246] width 135 height 28
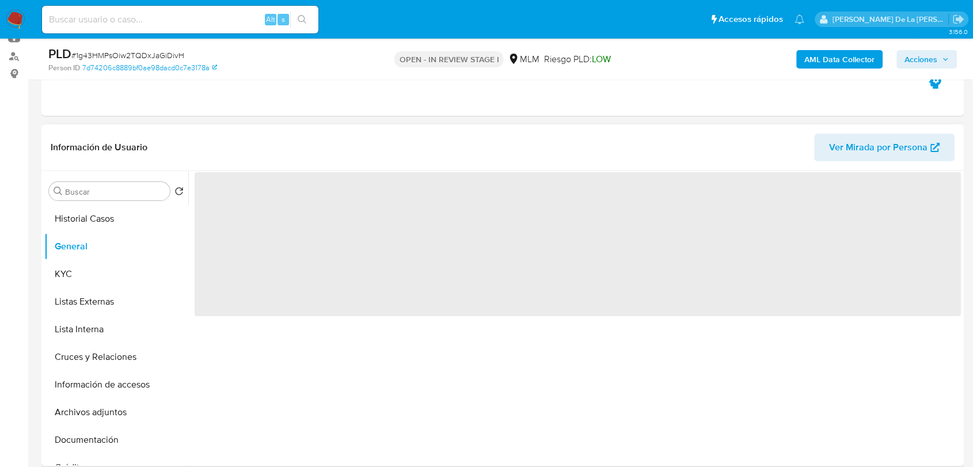
select select "10"
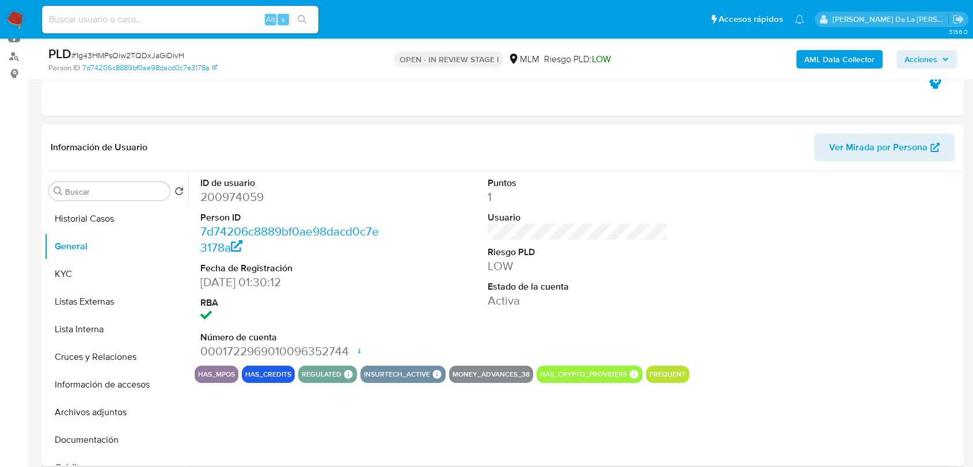
click at [247, 203] on dd "200974059" at bounding box center [290, 197] width 180 height 16
click at [243, 200] on dd "200974059" at bounding box center [290, 197] width 180 height 16
click at [243, 199] on dd "200974059" at bounding box center [290, 197] width 180 height 16
copy dd "200974059"
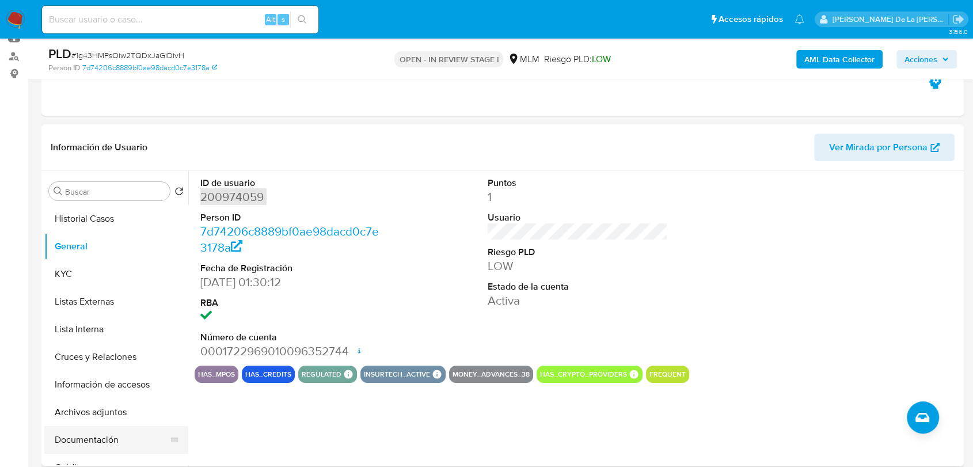
scroll to position [64, 0]
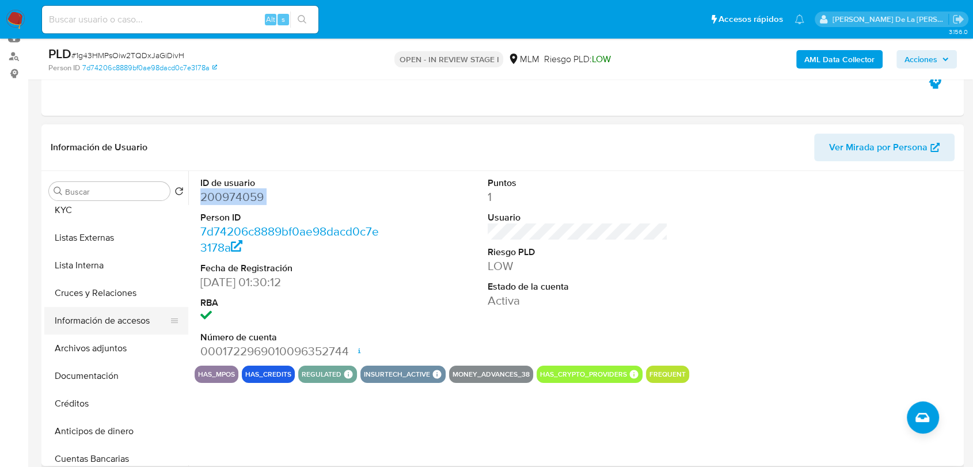
click at [122, 314] on button "Información de accesos" at bounding box center [111, 321] width 135 height 28
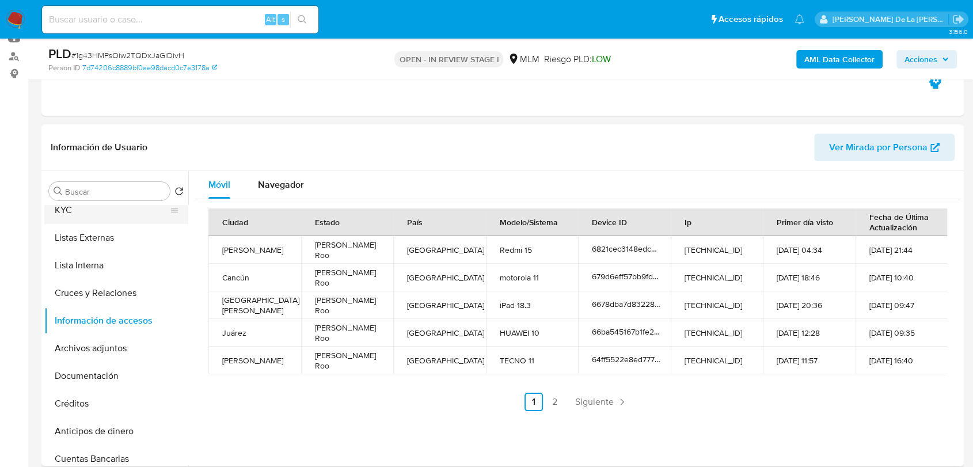
drag, startPoint x: 74, startPoint y: 209, endPoint x: 176, endPoint y: 209, distance: 101.9
click at [75, 209] on button "KYC" at bounding box center [111, 210] width 135 height 28
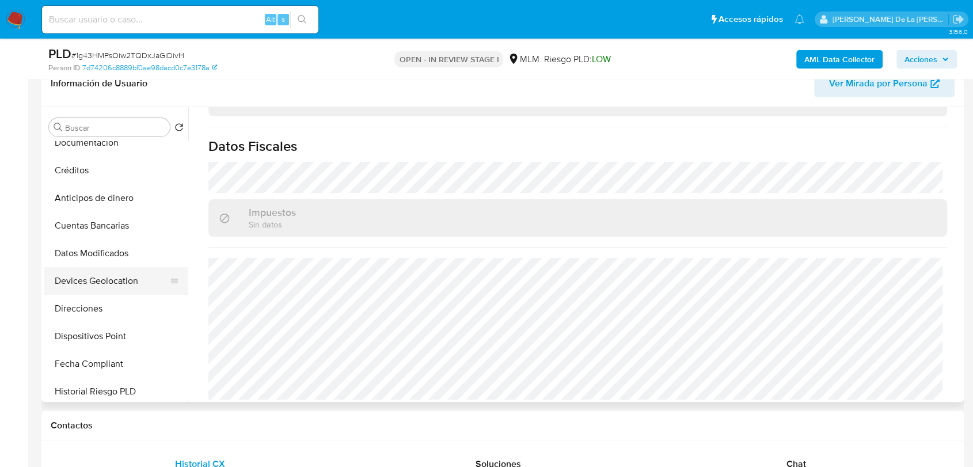
scroll to position [256, 0]
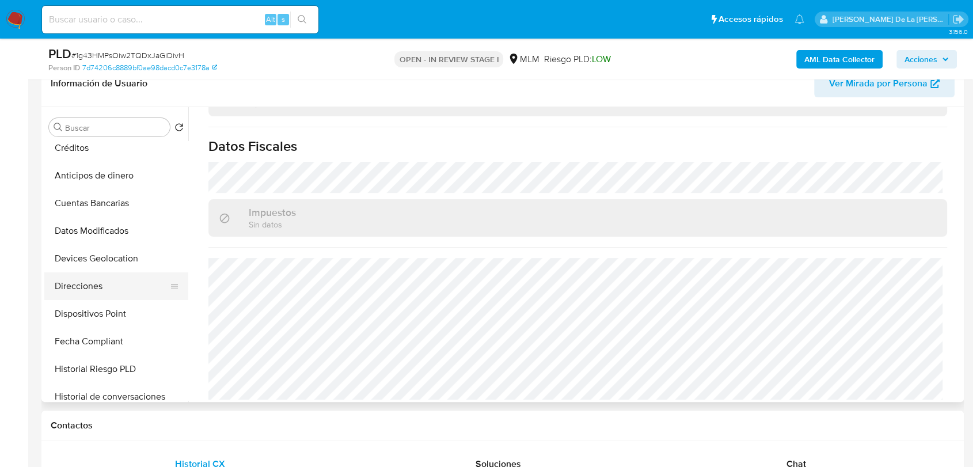
click at [87, 285] on button "Direcciones" at bounding box center [111, 286] width 135 height 28
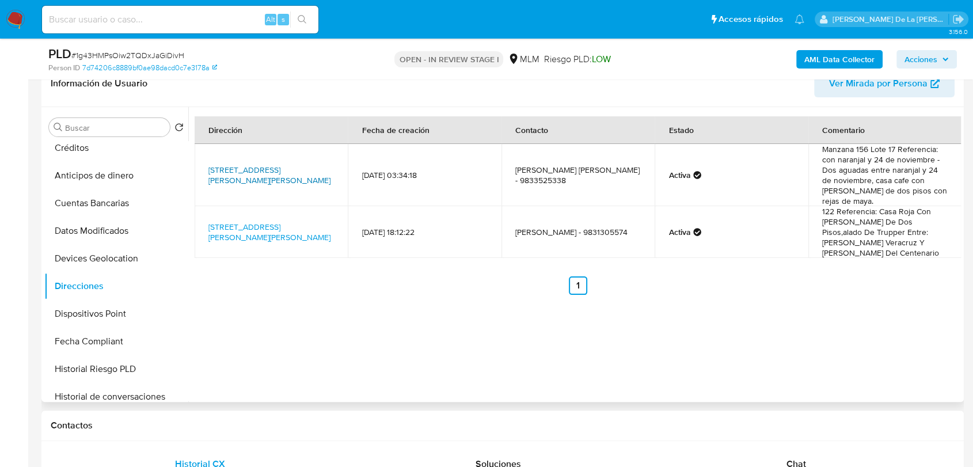
click at [241, 183] on link "[STREET_ADDRESS][PERSON_NAME][PERSON_NAME]" at bounding box center [269, 175] width 122 height 22
drag, startPoint x: 872, startPoint y: 172, endPoint x: 908, endPoint y: 177, distance: 36.6
click at [908, 177] on td "Manzana 156 Lote 17 Referencia: con naranjal y 24 de noviembre - Dos aguadas en…" at bounding box center [885, 175] width 154 height 62
click at [262, 222] on link "[STREET_ADDRESS][PERSON_NAME][PERSON_NAME]" at bounding box center [269, 232] width 122 height 22
